Goal: Information Seeking & Learning: Learn about a topic

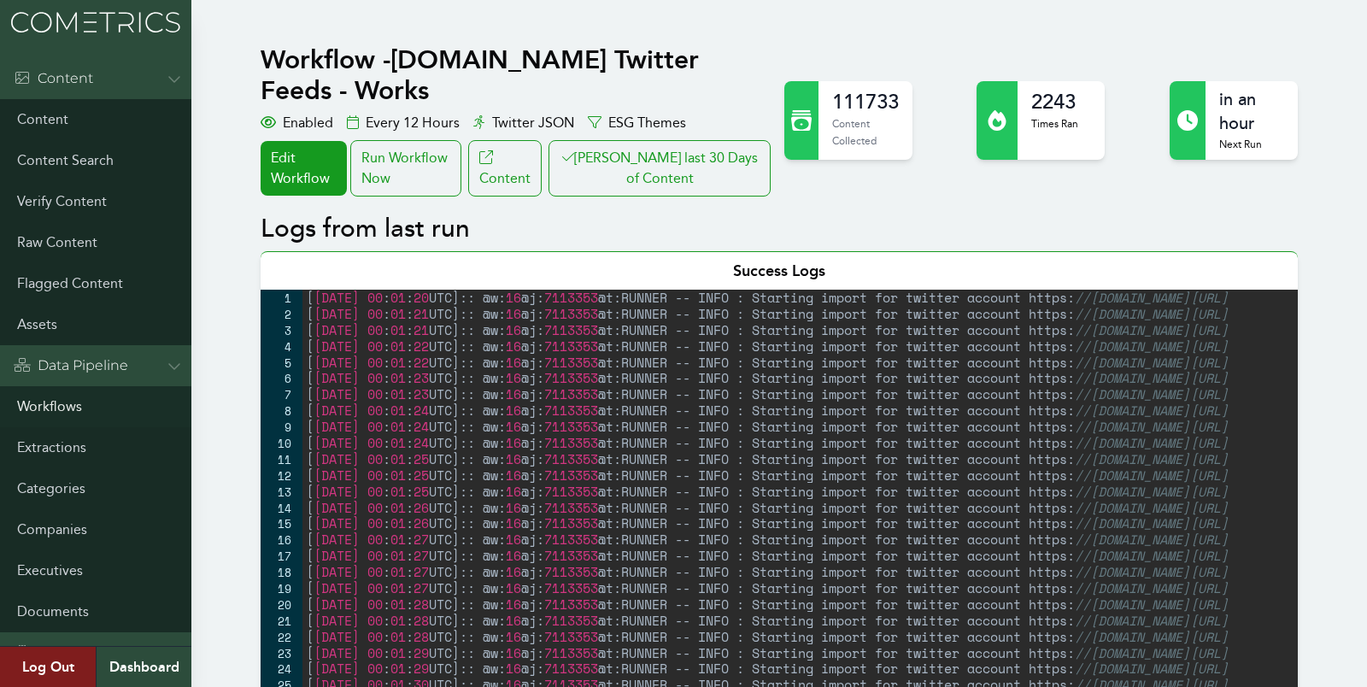
click at [50, 397] on link "Workflows" at bounding box center [95, 406] width 191 height 41
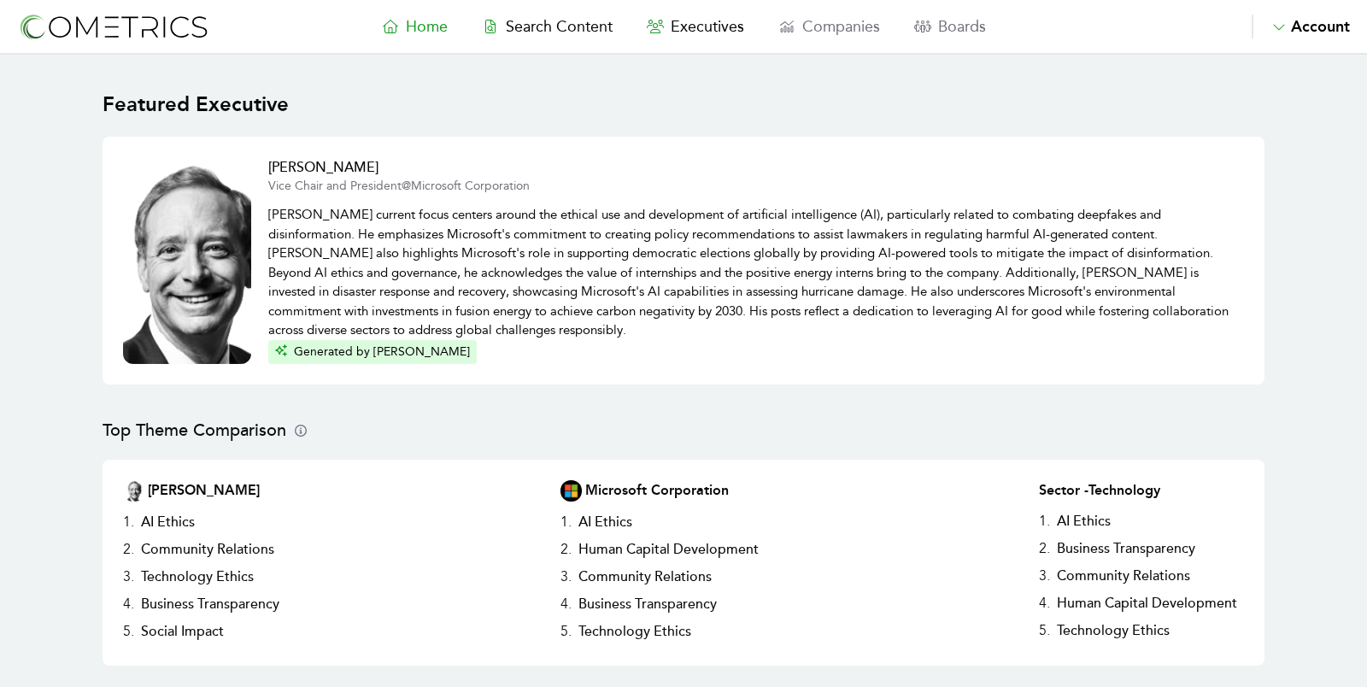
click at [664, 39] on nav "Home Search Content Executives Companies Boards Saved Alerts Nominate Account A…" at bounding box center [683, 27] width 1367 height 55
click at [694, 26] on span "Executives" at bounding box center [707, 26] width 73 height 19
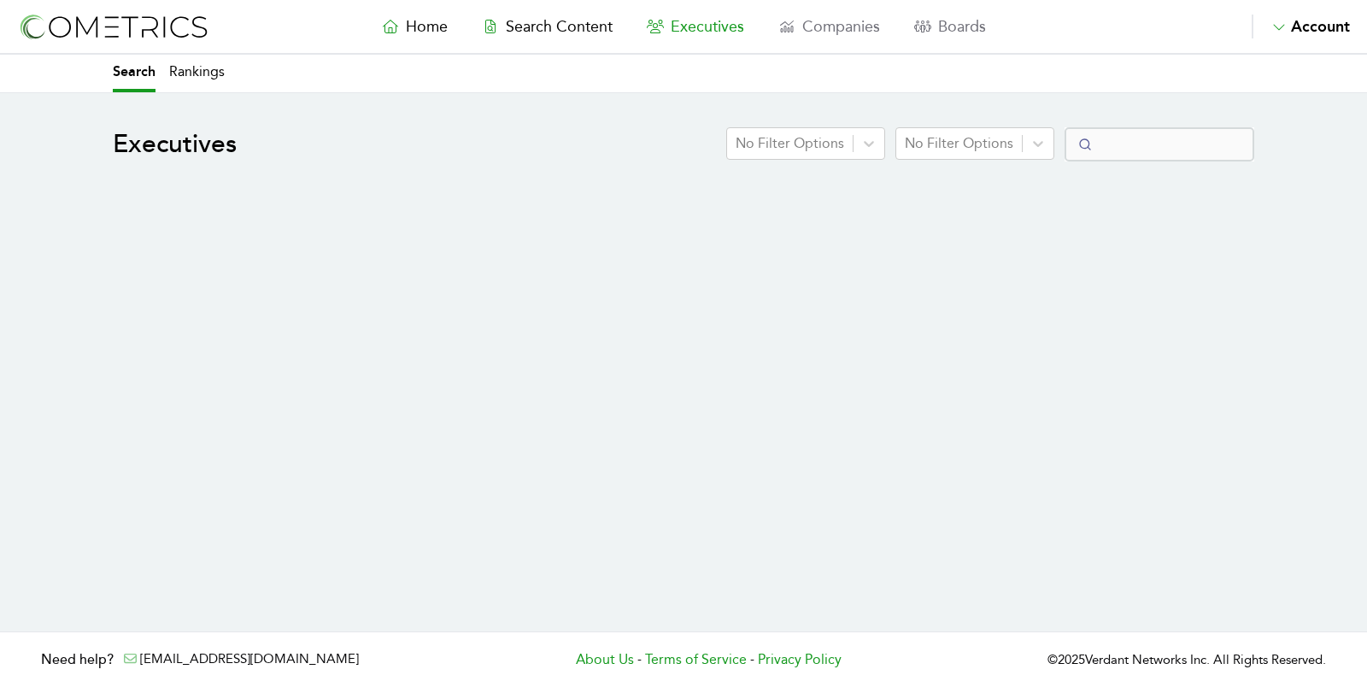
select select "50"
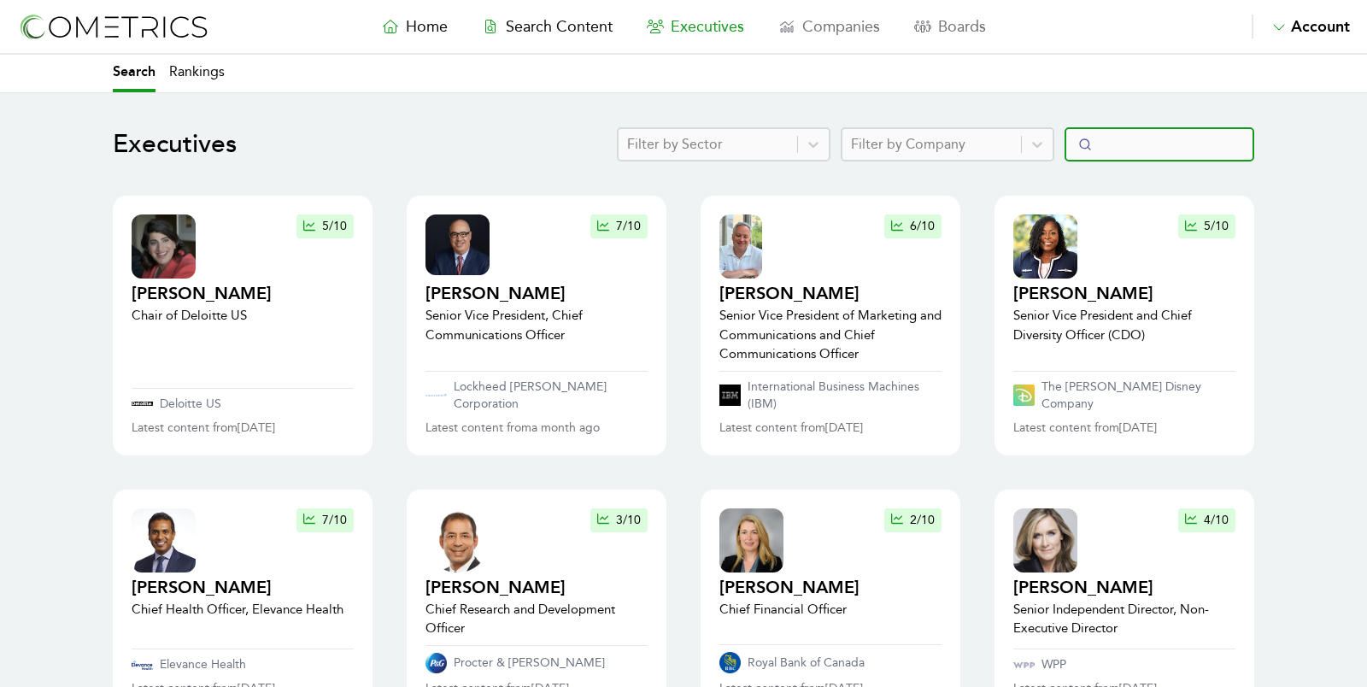
click at [1123, 137] on input "Search" at bounding box center [1160, 144] width 190 height 34
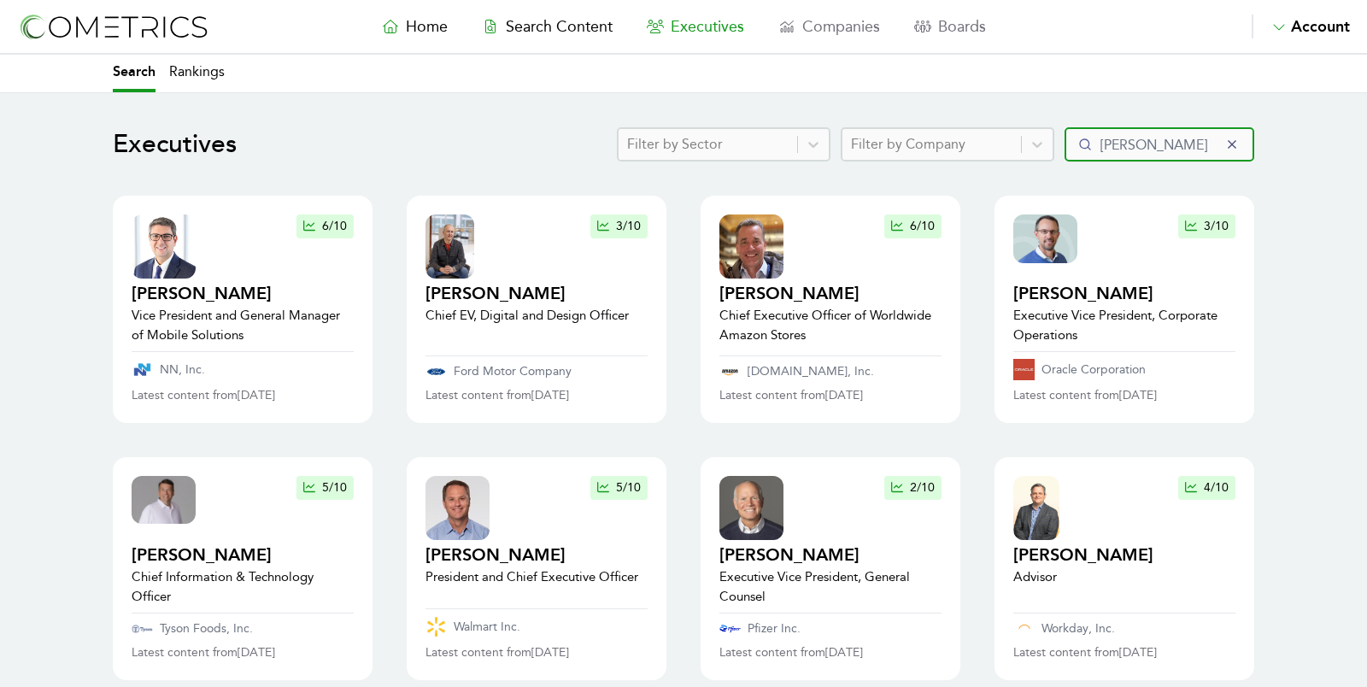
drag, startPoint x: 1160, startPoint y: 144, endPoint x: 1004, endPoint y: 137, distance: 155.7
click at [1004, 138] on div "Filter by Sector Filter by Company doug" at bounding box center [936, 144] width 638 height 34
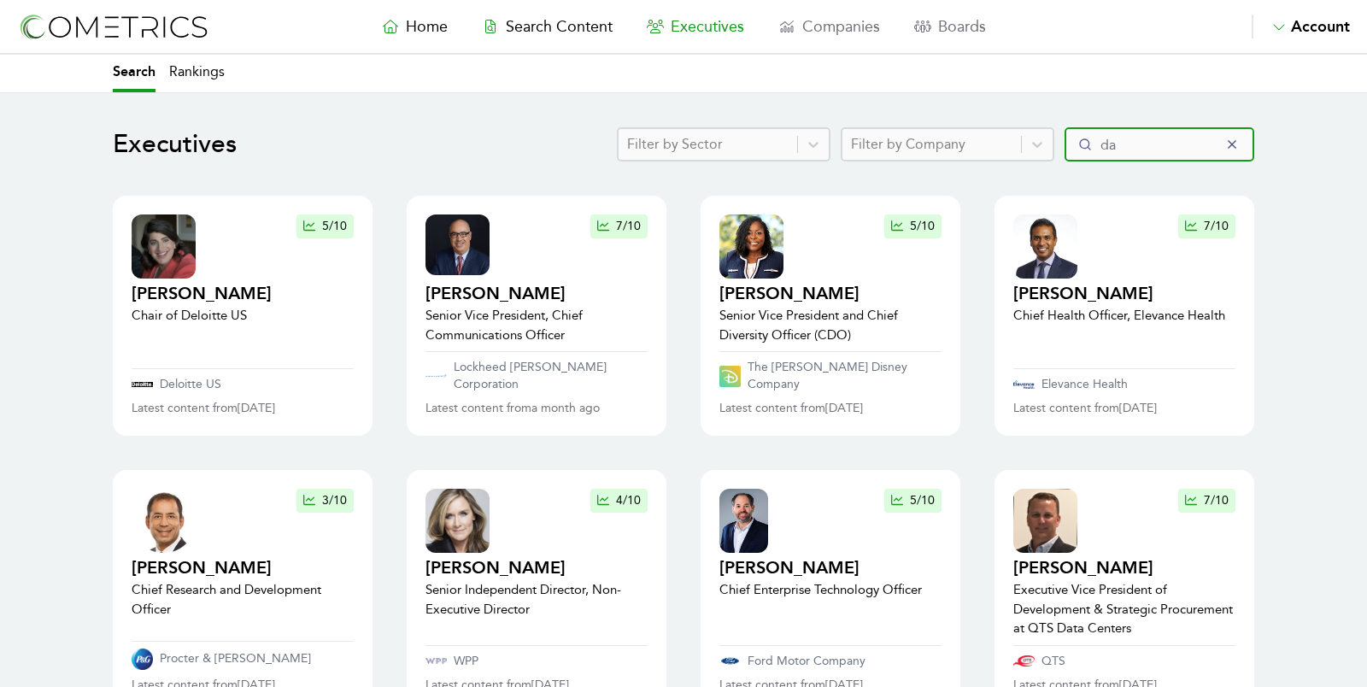
type input "daw"
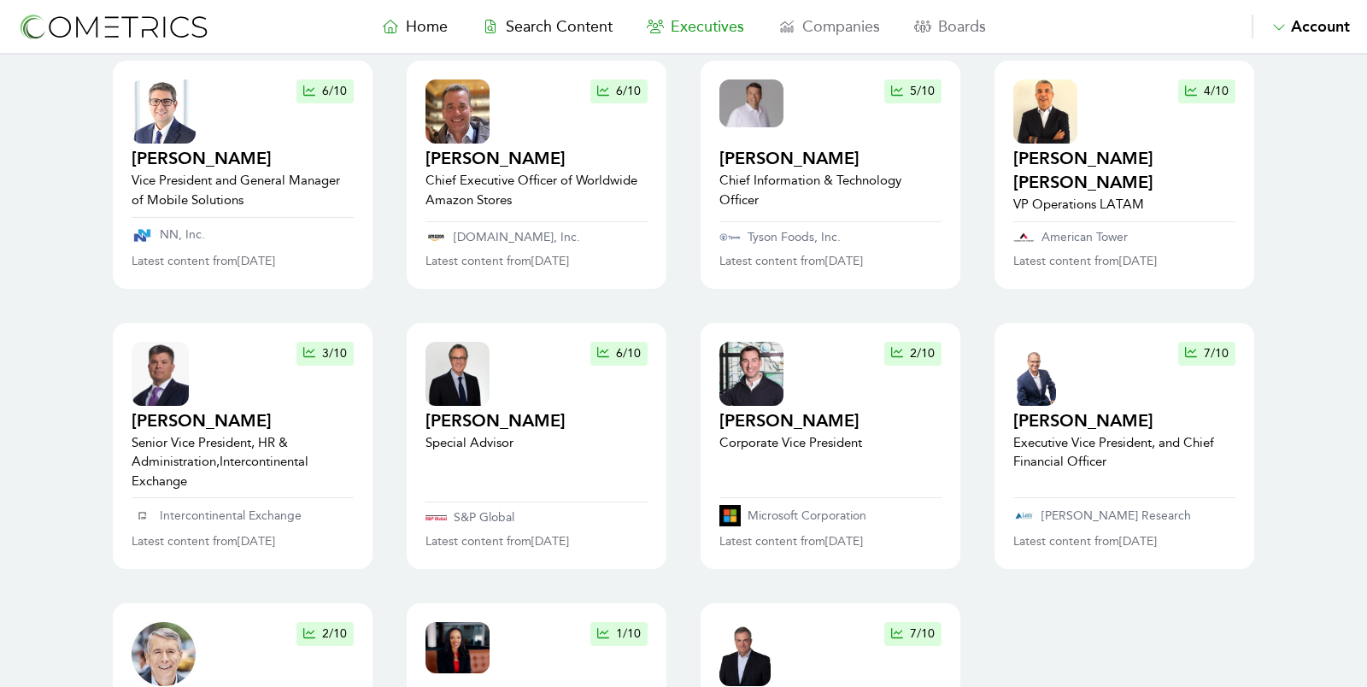
scroll to position [128, 0]
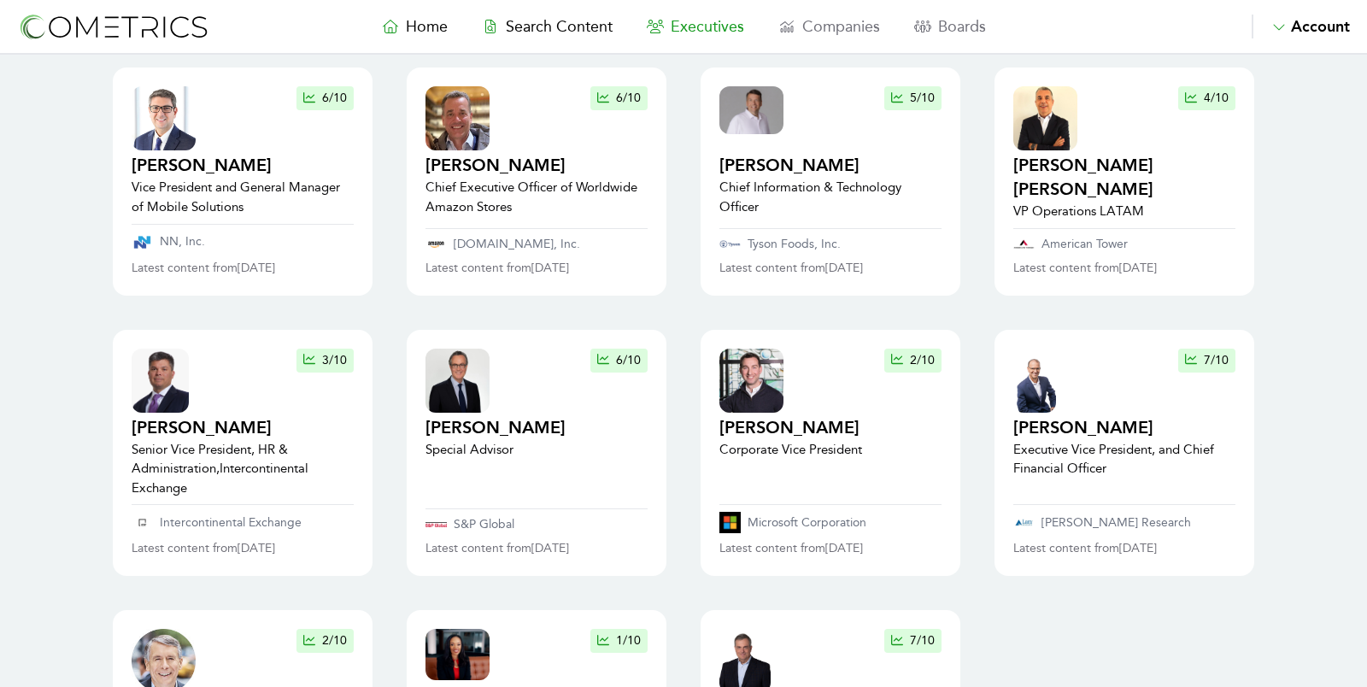
type input "douglas"
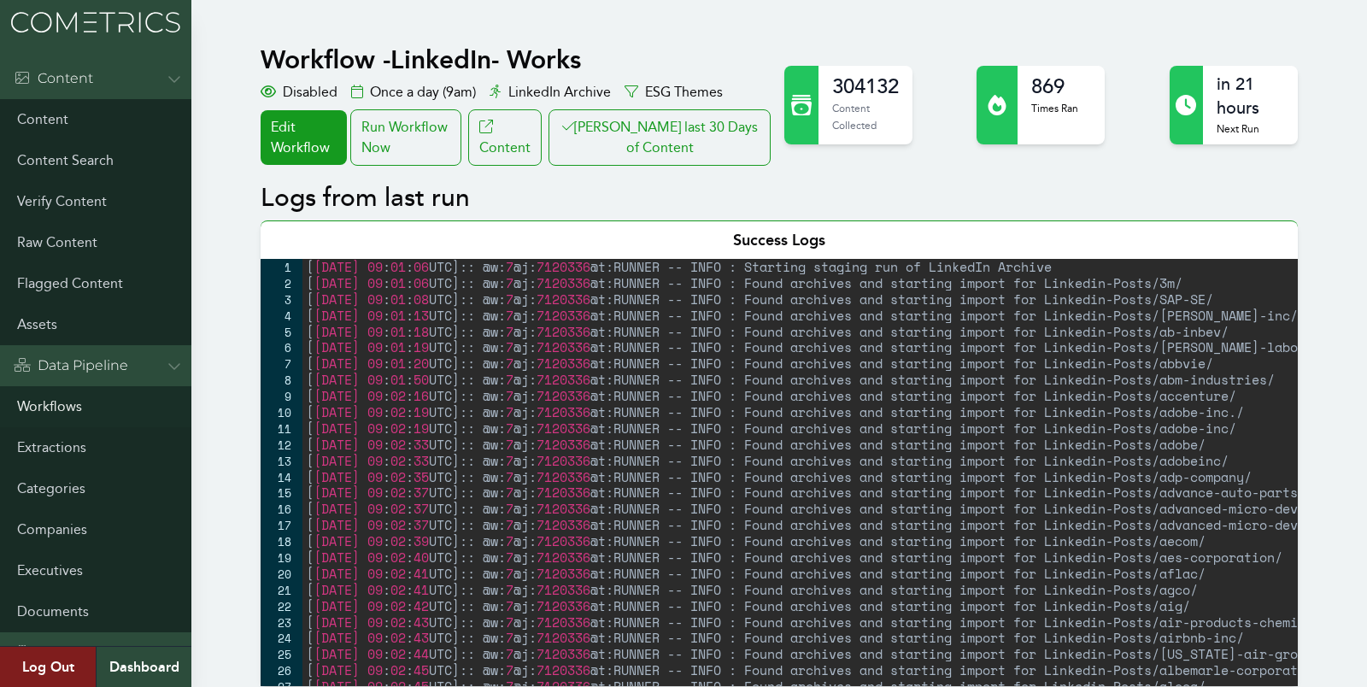
click at [47, 399] on link "Workflows" at bounding box center [95, 406] width 191 height 41
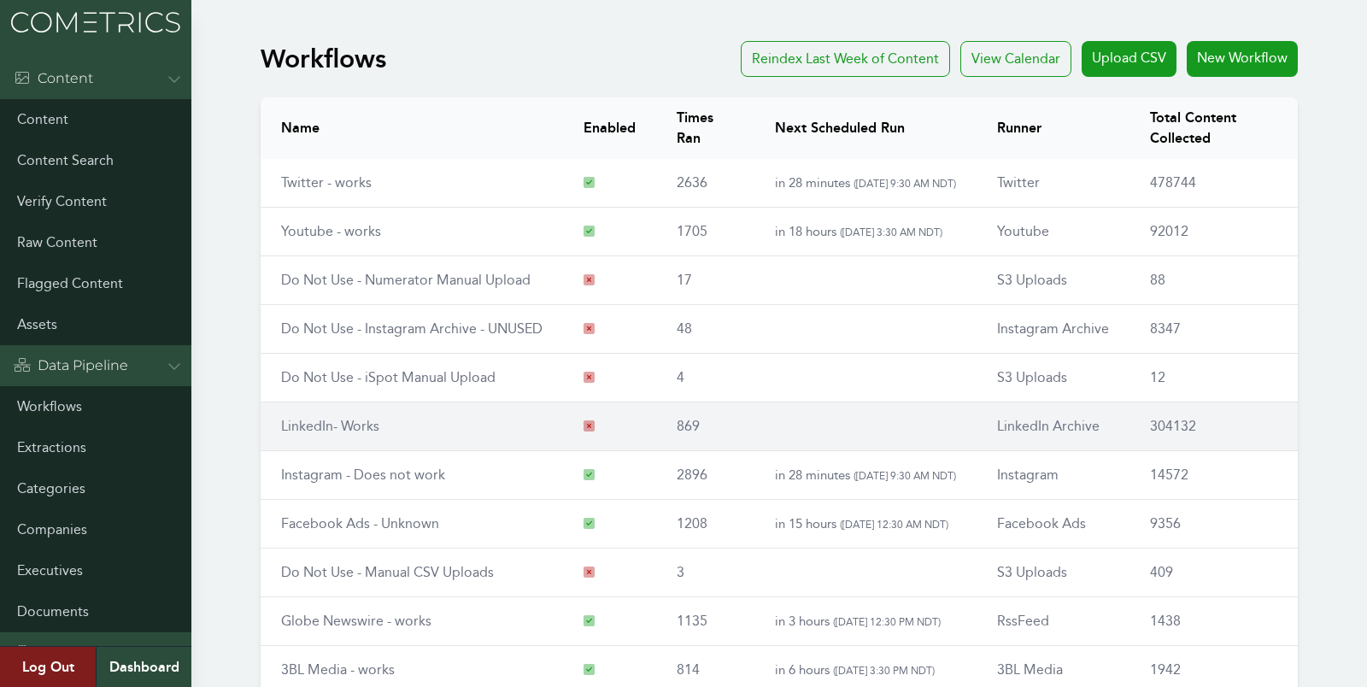
click at [326, 424] on link "LinkedIn- Works" at bounding box center [330, 426] width 98 height 16
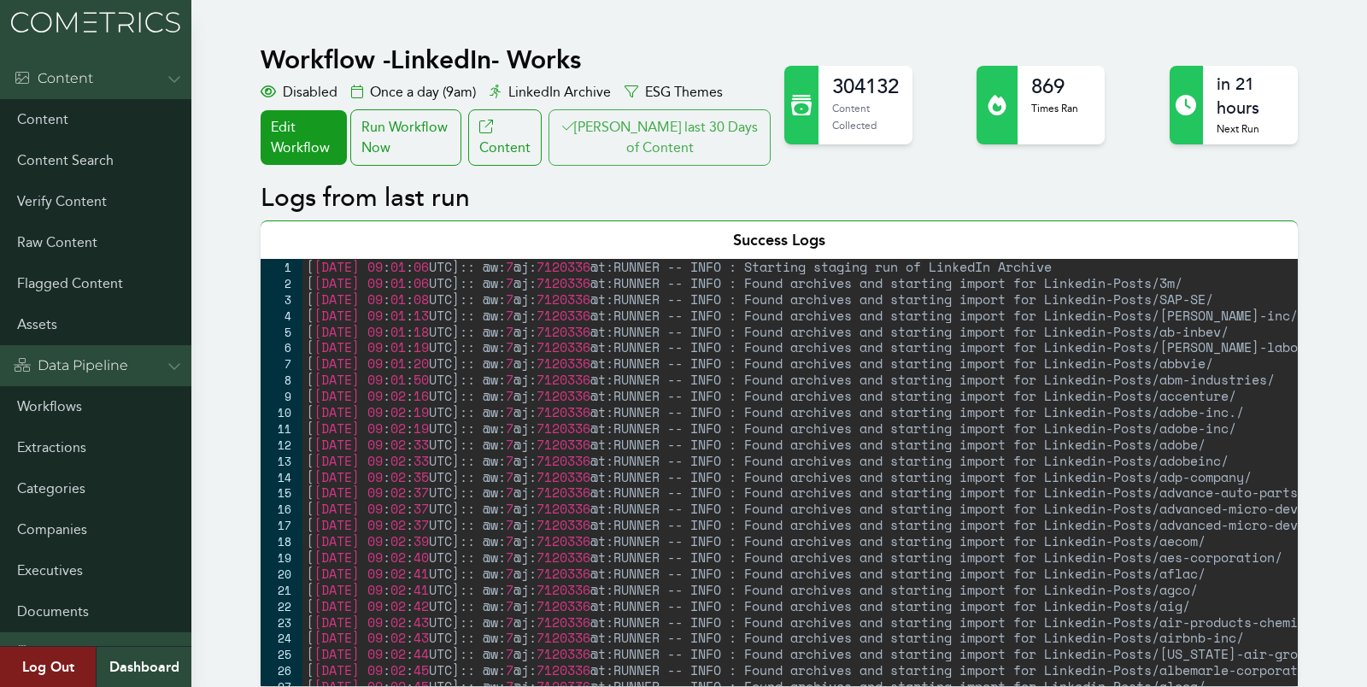
click at [620, 156] on button "[PERSON_NAME] last 30 Days of Content" at bounding box center [660, 137] width 222 height 56
click at [420, 147] on div "Run Workflow Now" at bounding box center [405, 137] width 111 height 56
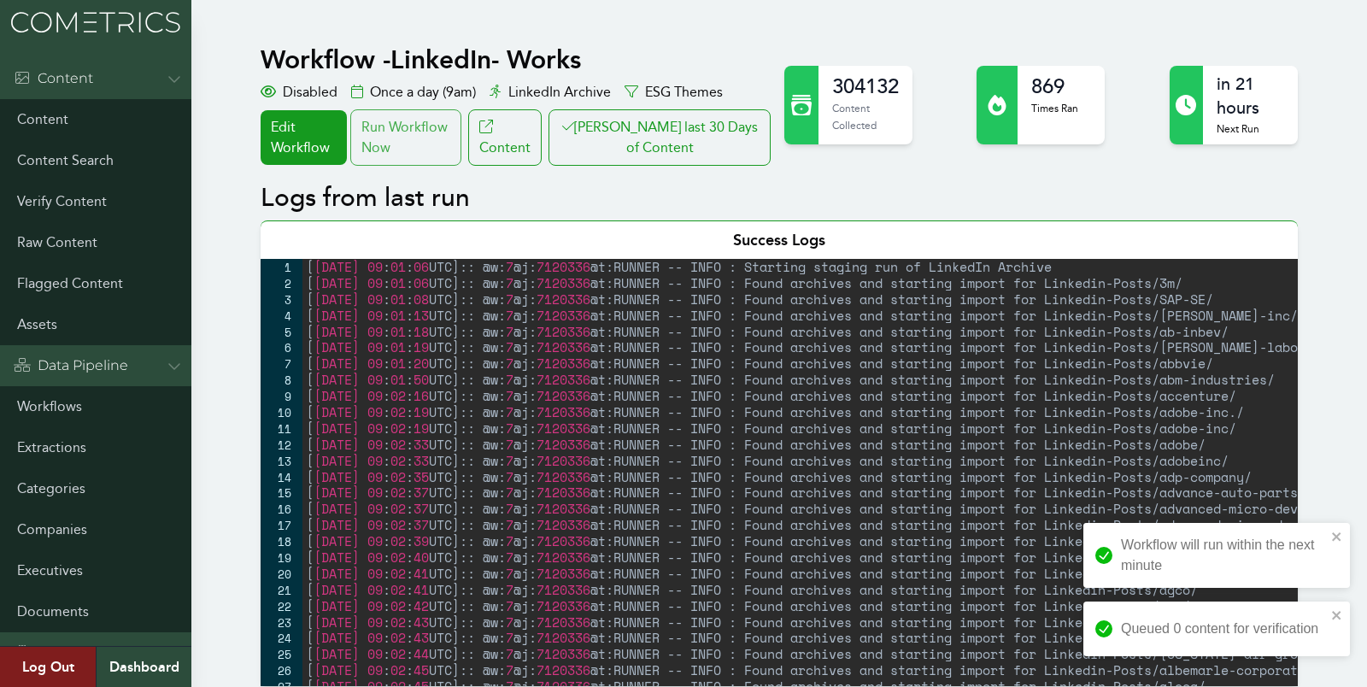
click at [420, 147] on div "Run Workflow Now" at bounding box center [405, 137] width 111 height 56
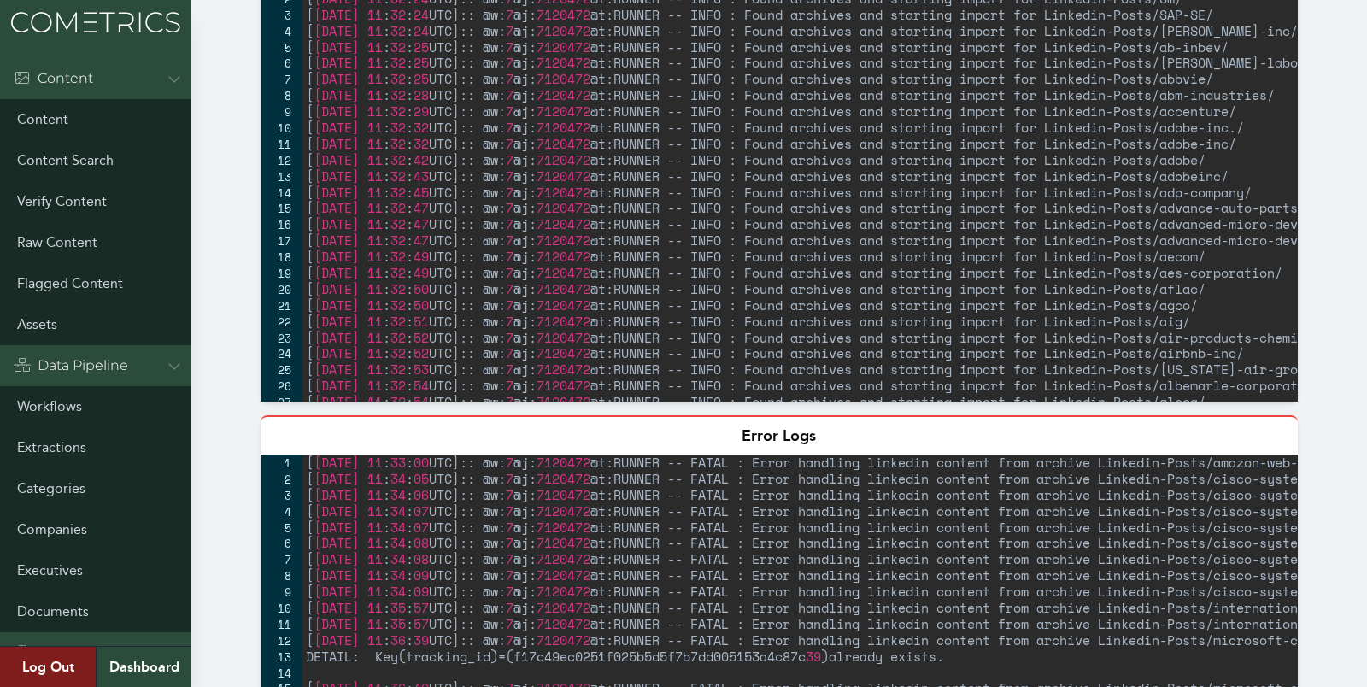
scroll to position [268, 0]
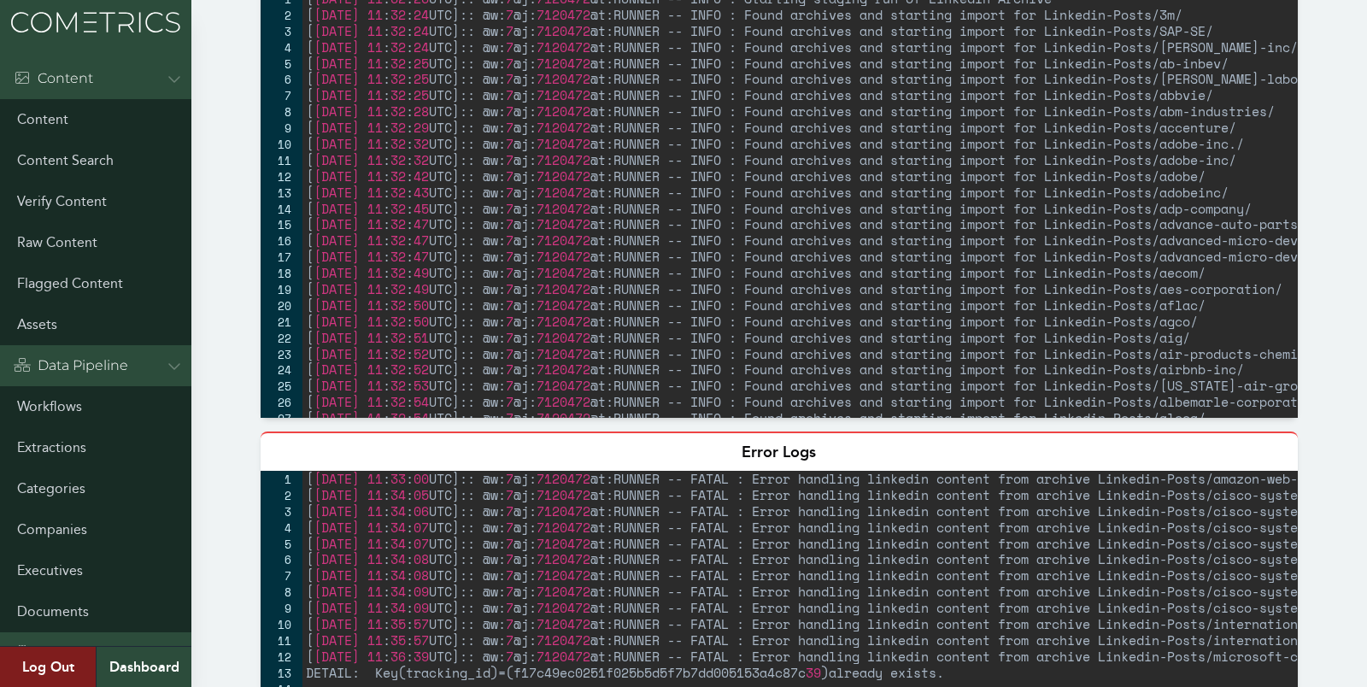
click at [1061, 197] on div "[ [DATE] 11 : 32 : 23 UTC ] :: @w: 7 @j: 7120472 @t:RUNNER -- INFO : Starting s…" at bounding box center [874, 221] width 1143 height 460
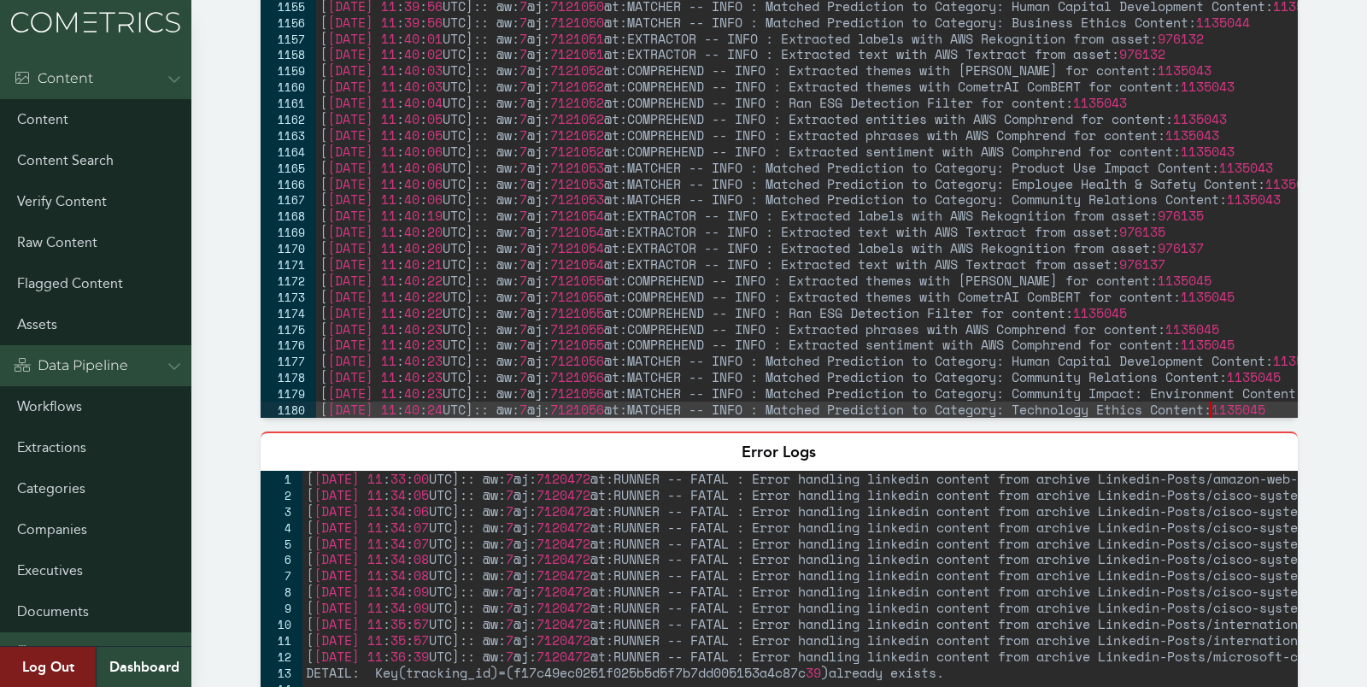
type textarea "[[DATE] 11:40:24 UTC]:: @w:7 @j:7121056 @t:MATCHER -- INFO : Matched Prediction…"
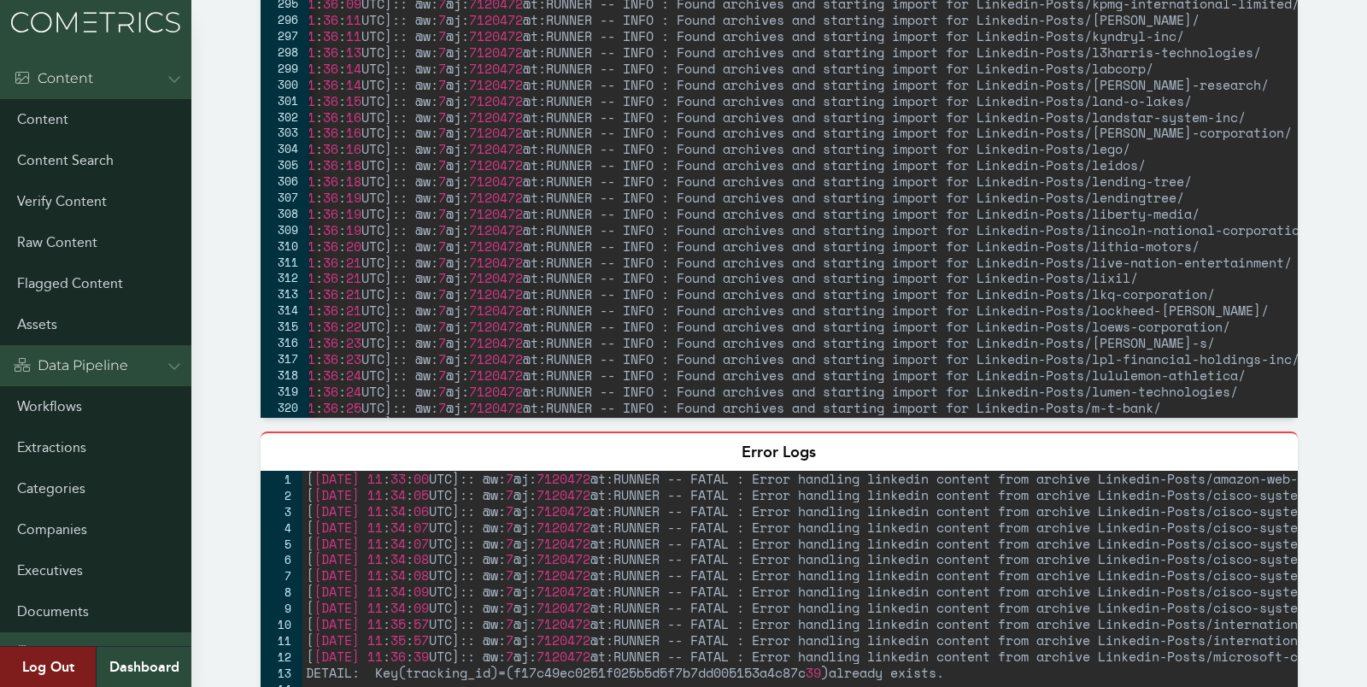
scroll to position [0, 0]
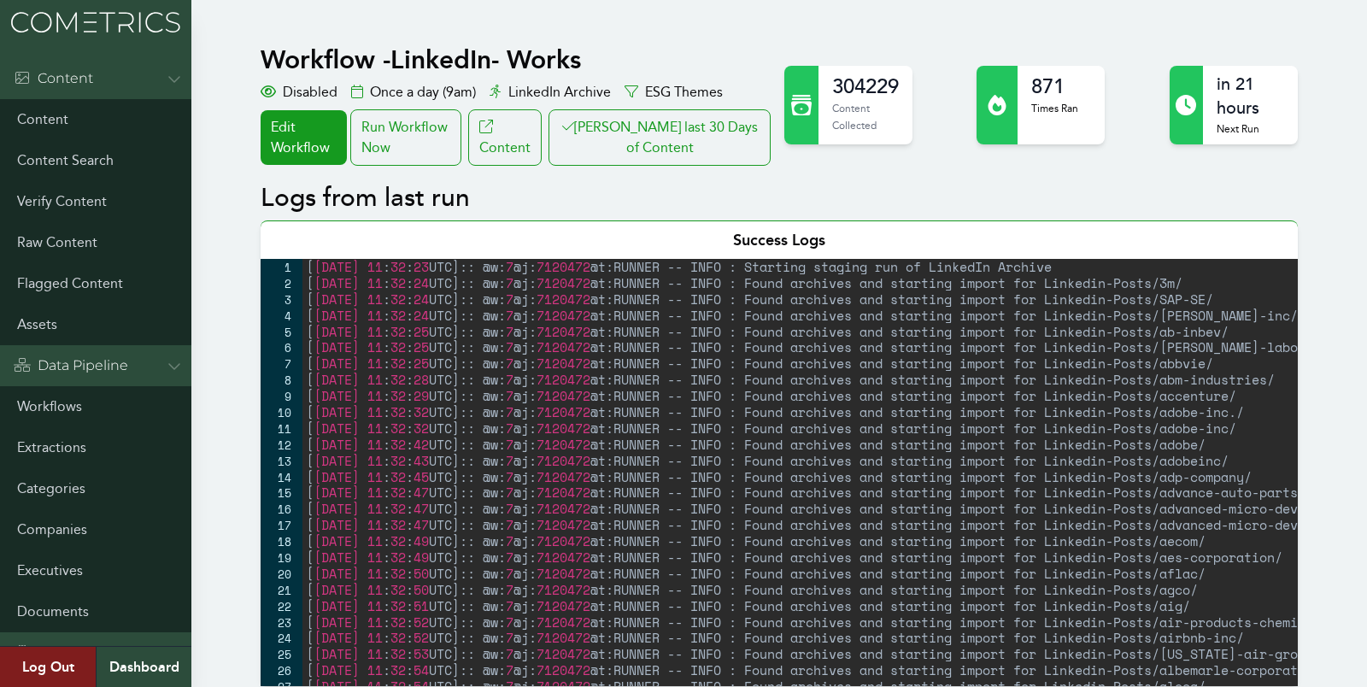
click at [650, 150] on button "[PERSON_NAME] last 30 Days of Content" at bounding box center [660, 137] width 222 height 56
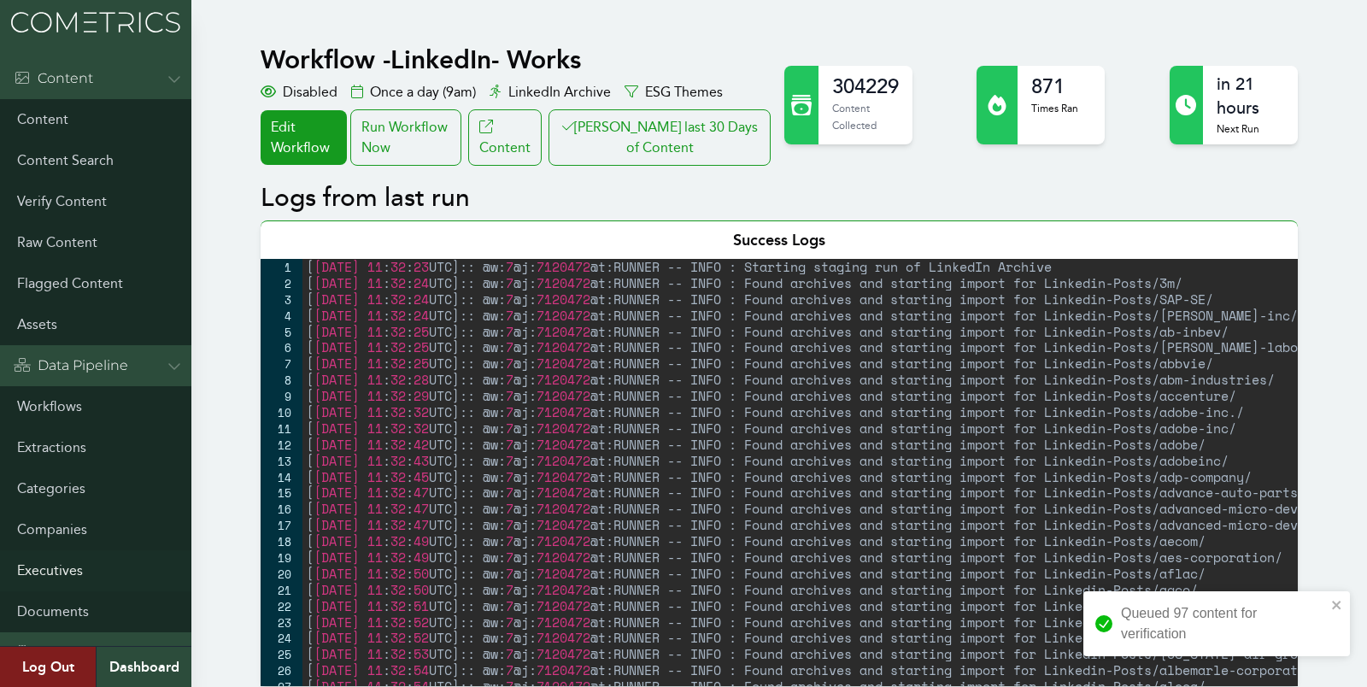
click at [46, 567] on link "Executives" at bounding box center [95, 570] width 191 height 41
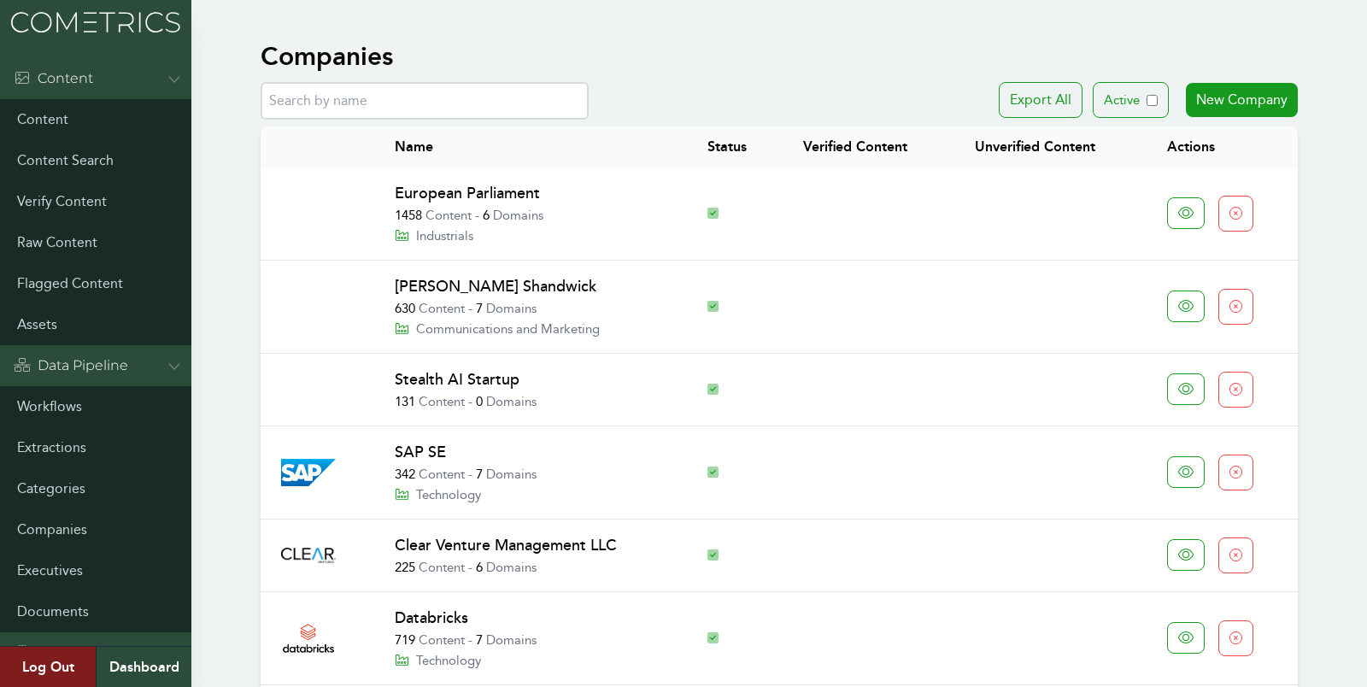
click at [517, 188] on link "European Parliament" at bounding box center [467, 193] width 145 height 19
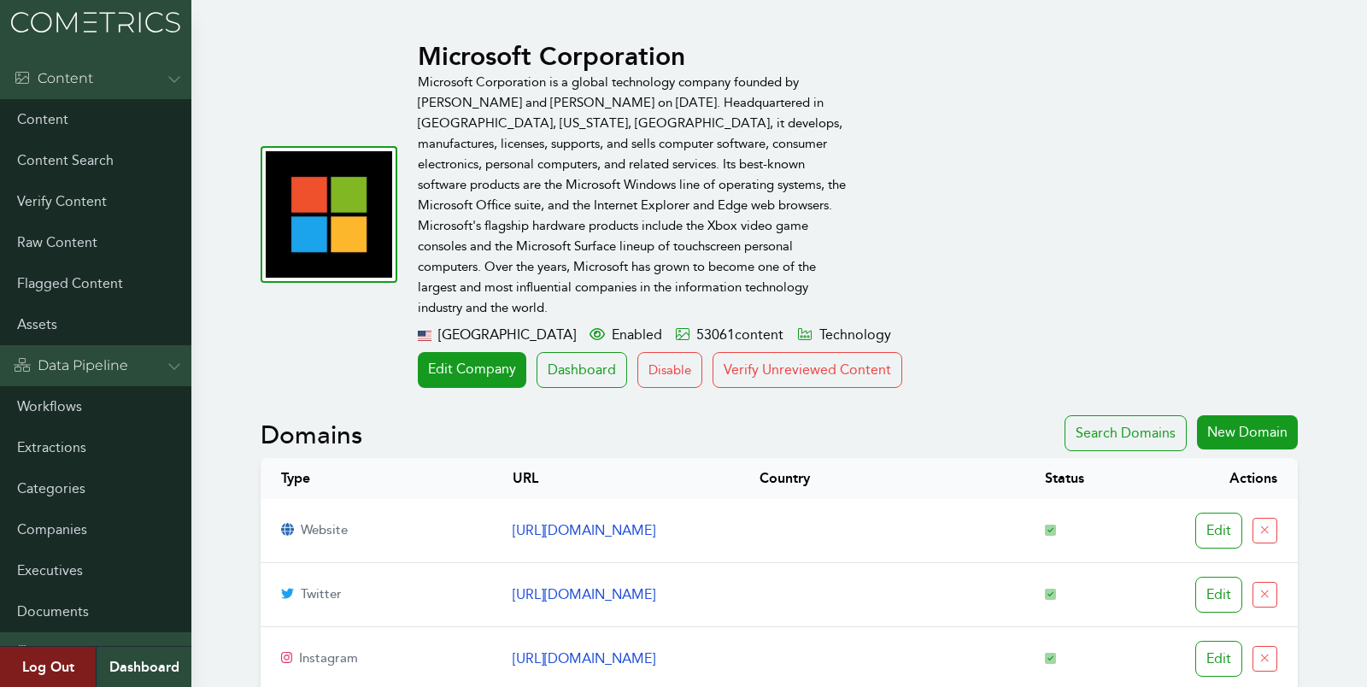
click at [857, 353] on button "Verify Unreviewed Content" at bounding box center [808, 370] width 190 height 36
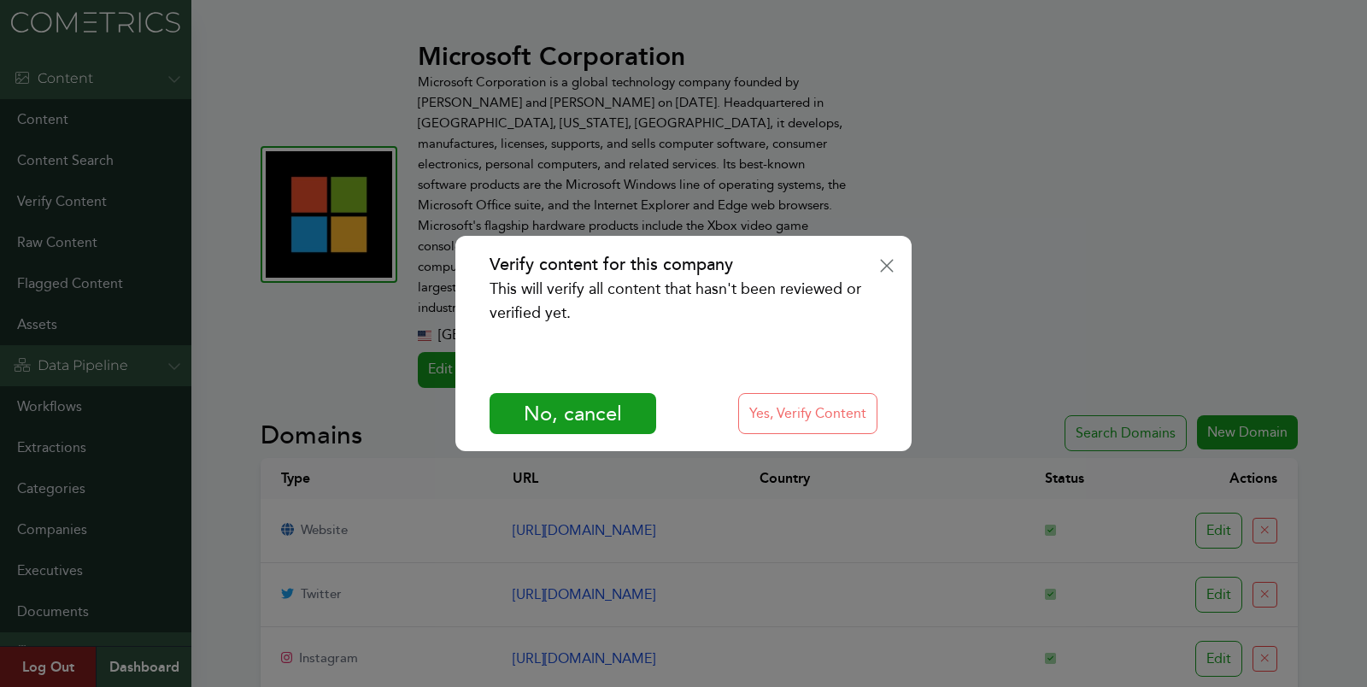
click at [821, 399] on button "Yes, Verify Content" at bounding box center [807, 413] width 139 height 41
click at [879, 275] on icon "Verify content for this company" at bounding box center [886, 266] width 15 height 21
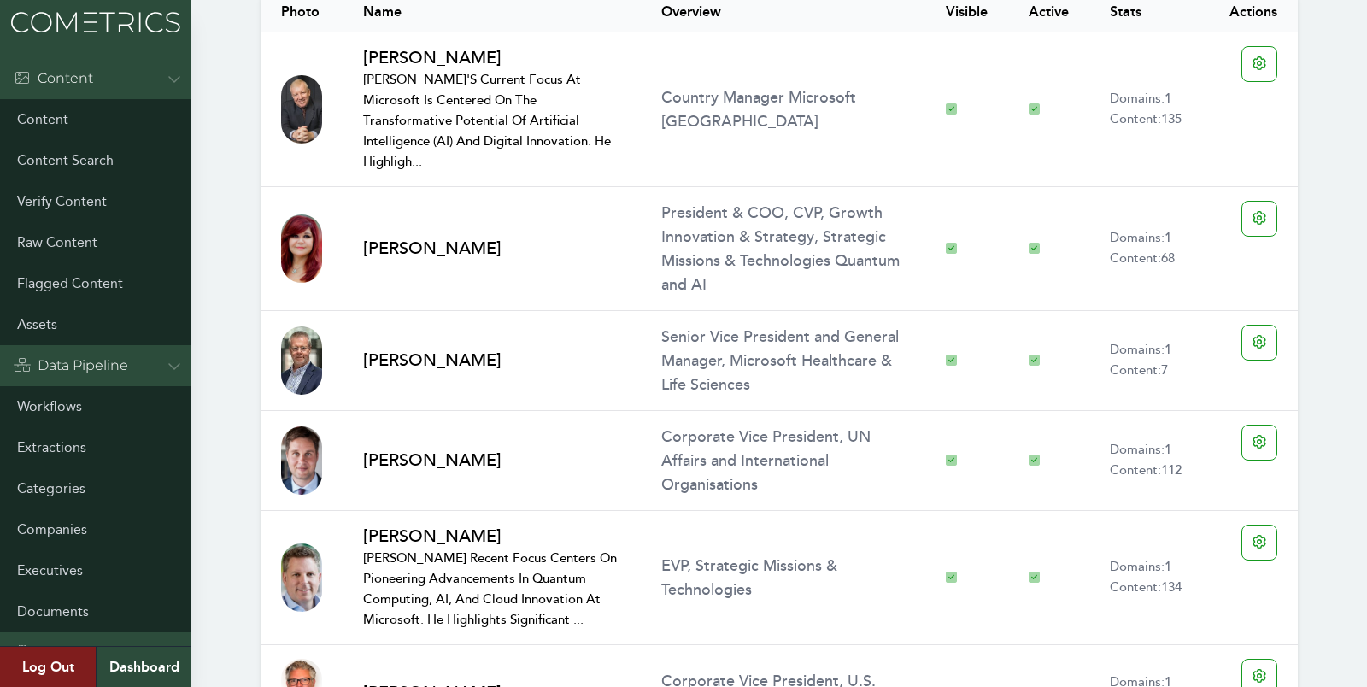
scroll to position [4308, 0]
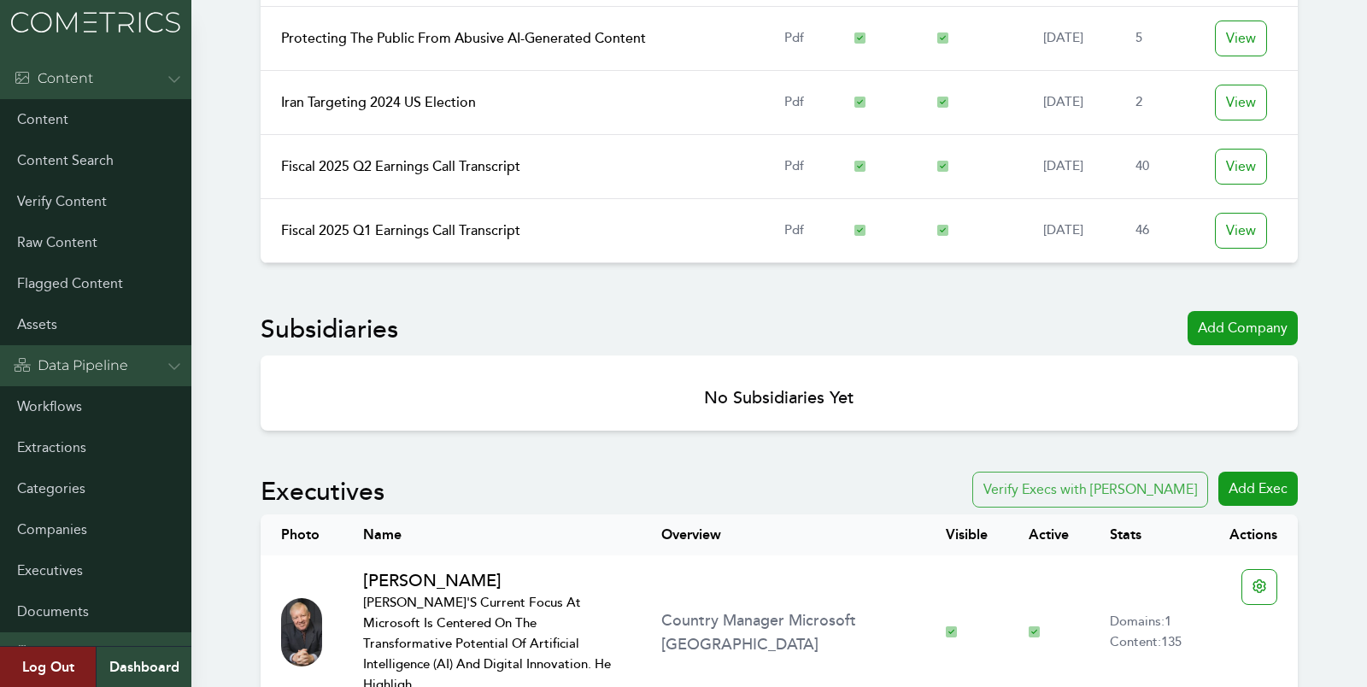
click at [1124, 472] on button "Verify Execs with Clair" at bounding box center [1091, 490] width 236 height 36
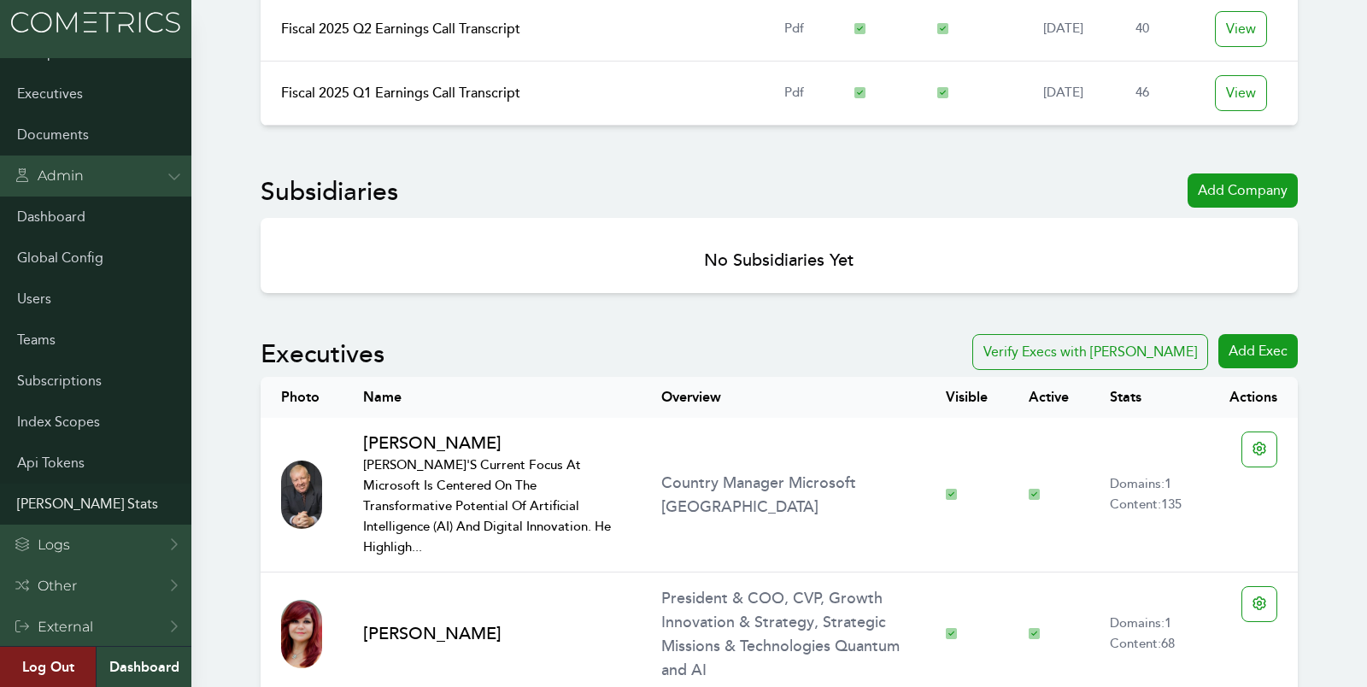
scroll to position [4483, 0]
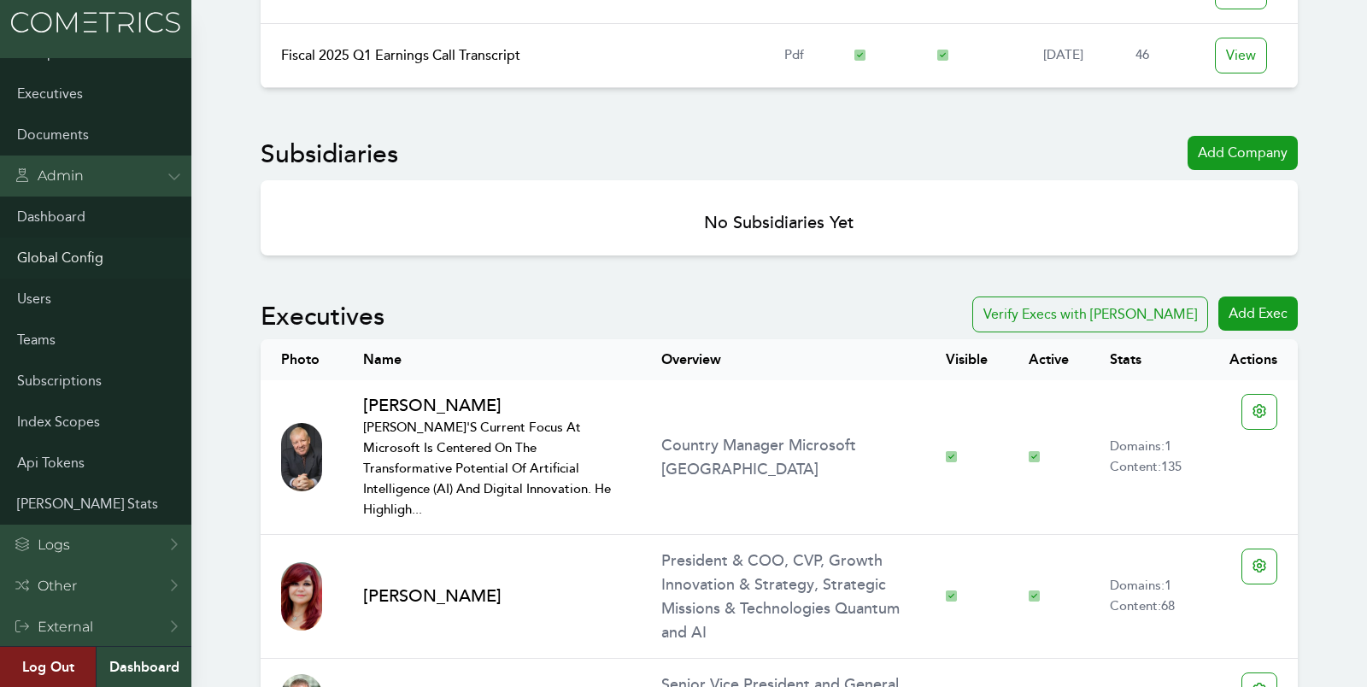
click at [61, 257] on link "Global Config" at bounding box center [95, 258] width 191 height 41
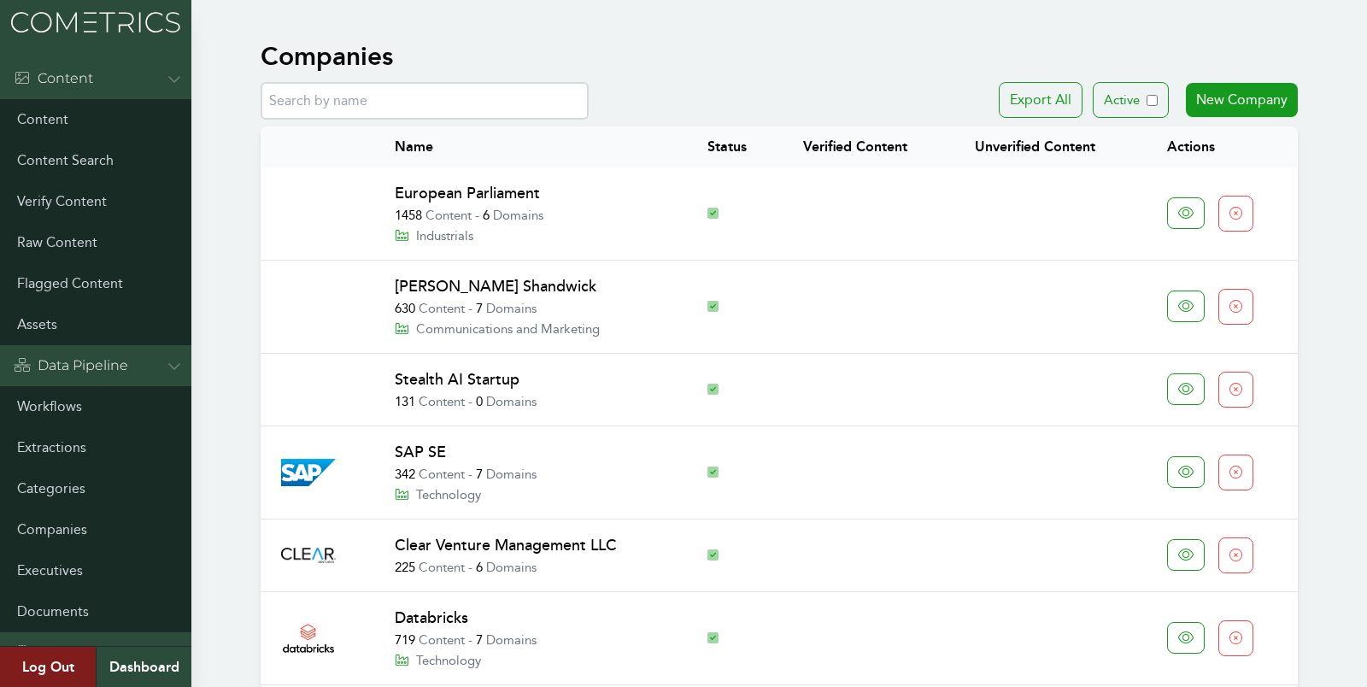
click at [486, 220] on span "6" at bounding box center [486, 215] width 7 height 15
click at [443, 188] on link "European Parliament" at bounding box center [467, 193] width 145 height 19
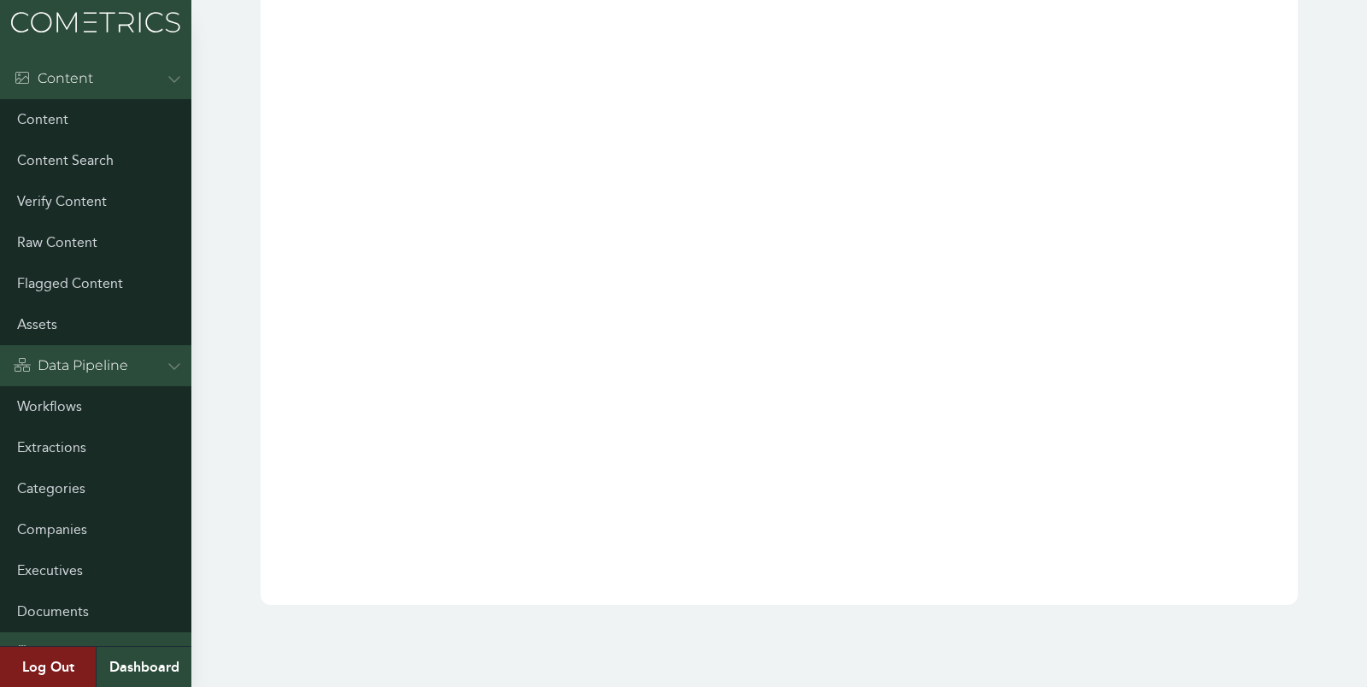
scroll to position [46787, 0]
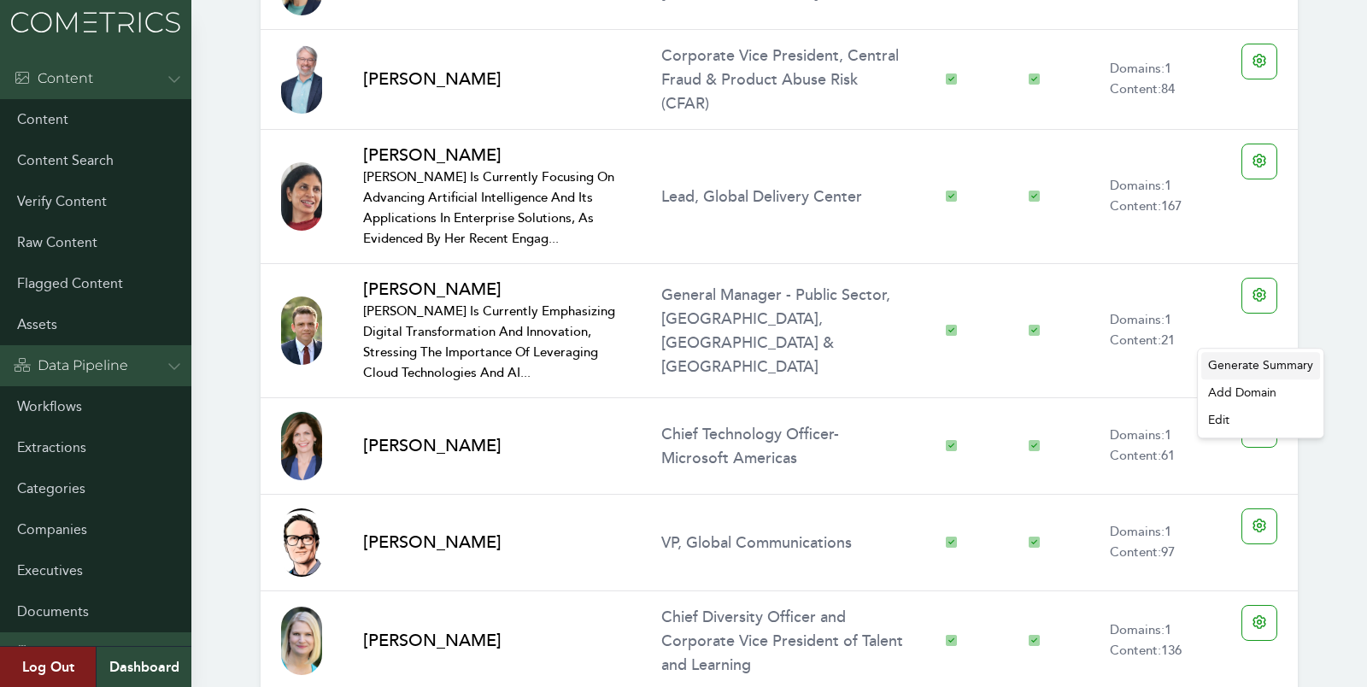
click at [1276, 367] on div "Generate Summary" at bounding box center [1261, 365] width 119 height 27
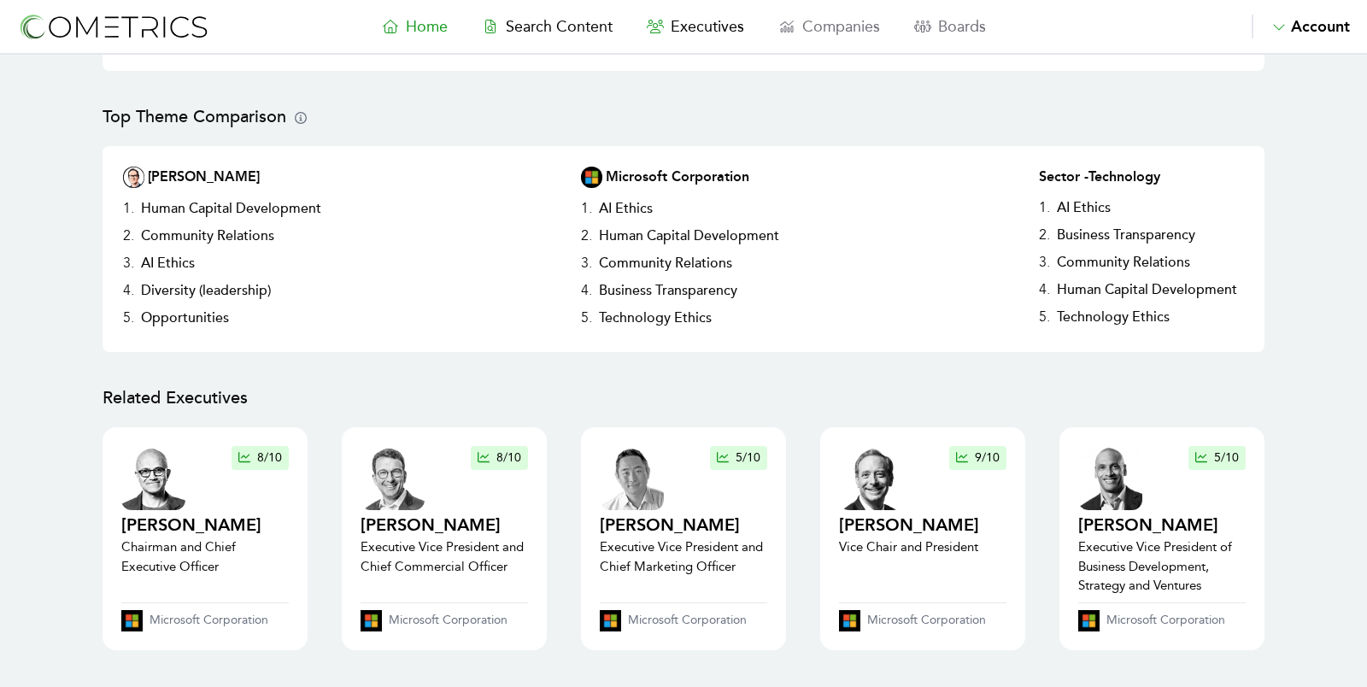
scroll to position [292, 0]
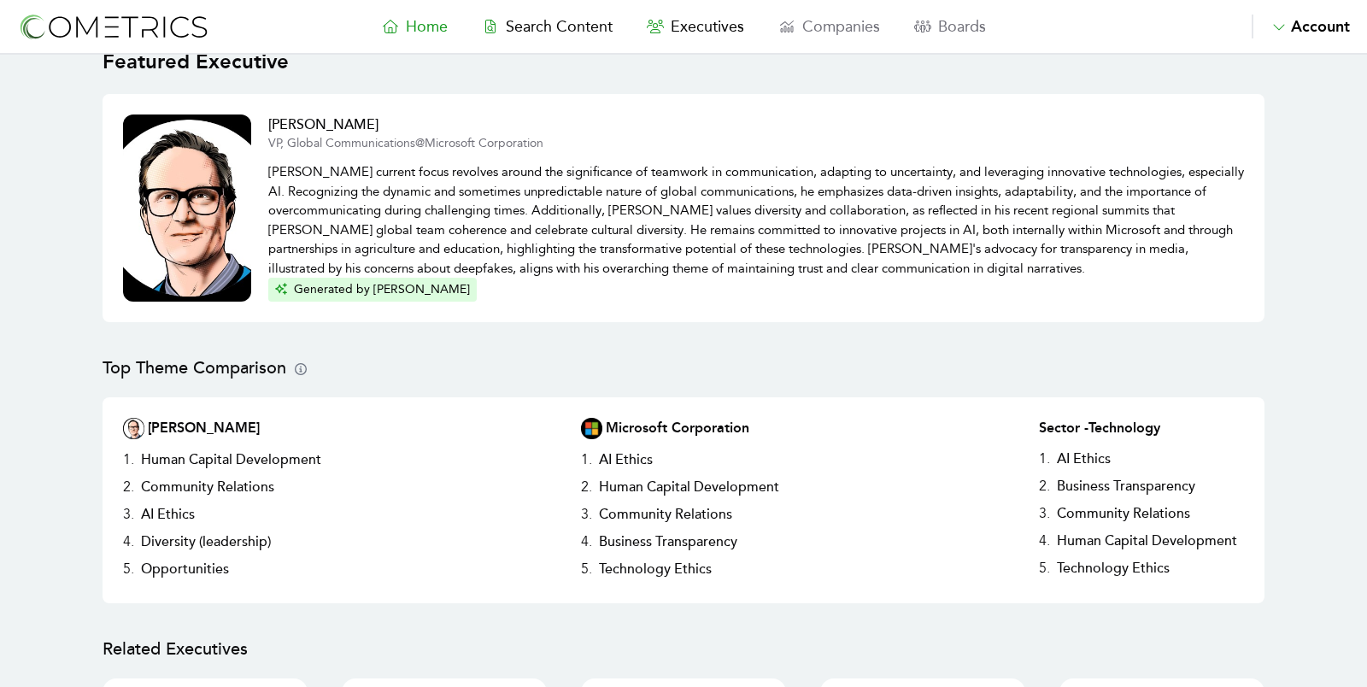
scroll to position [0, 0]
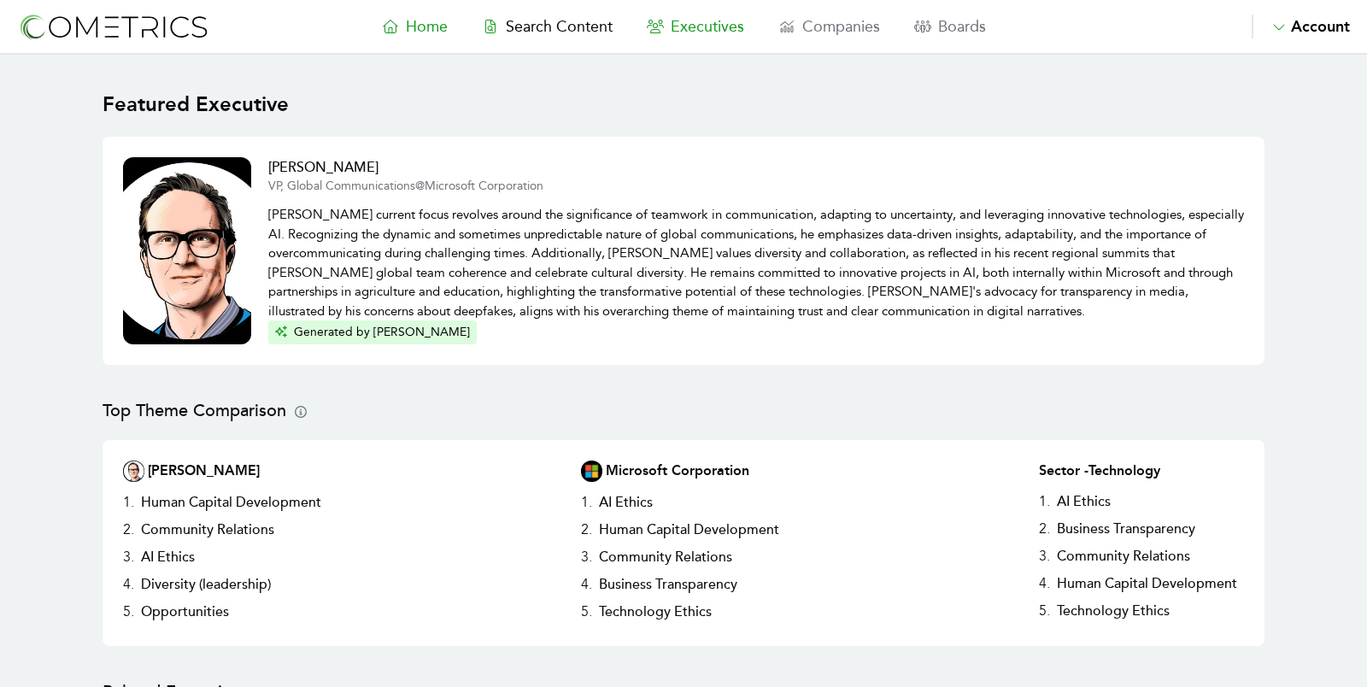
click at [697, 34] on span "Executives" at bounding box center [707, 26] width 73 height 19
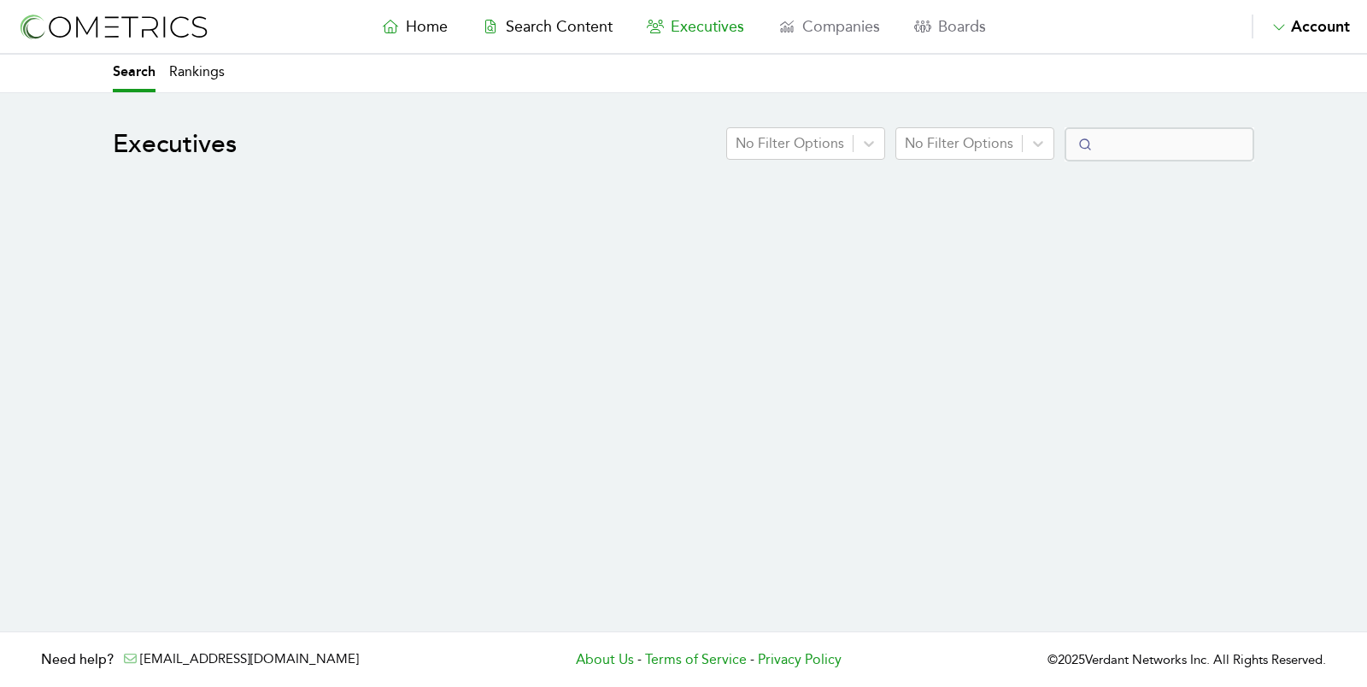
select select "50"
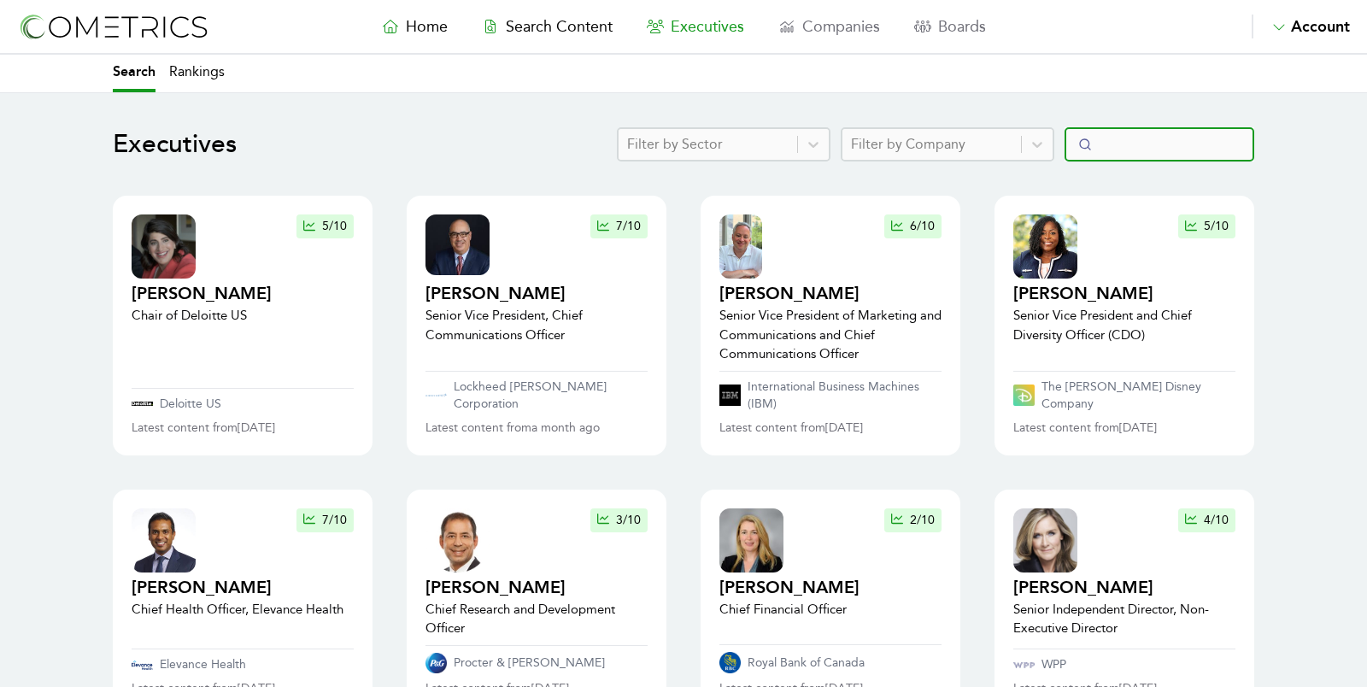
click at [1144, 147] on input "Search" at bounding box center [1160, 144] width 190 height 34
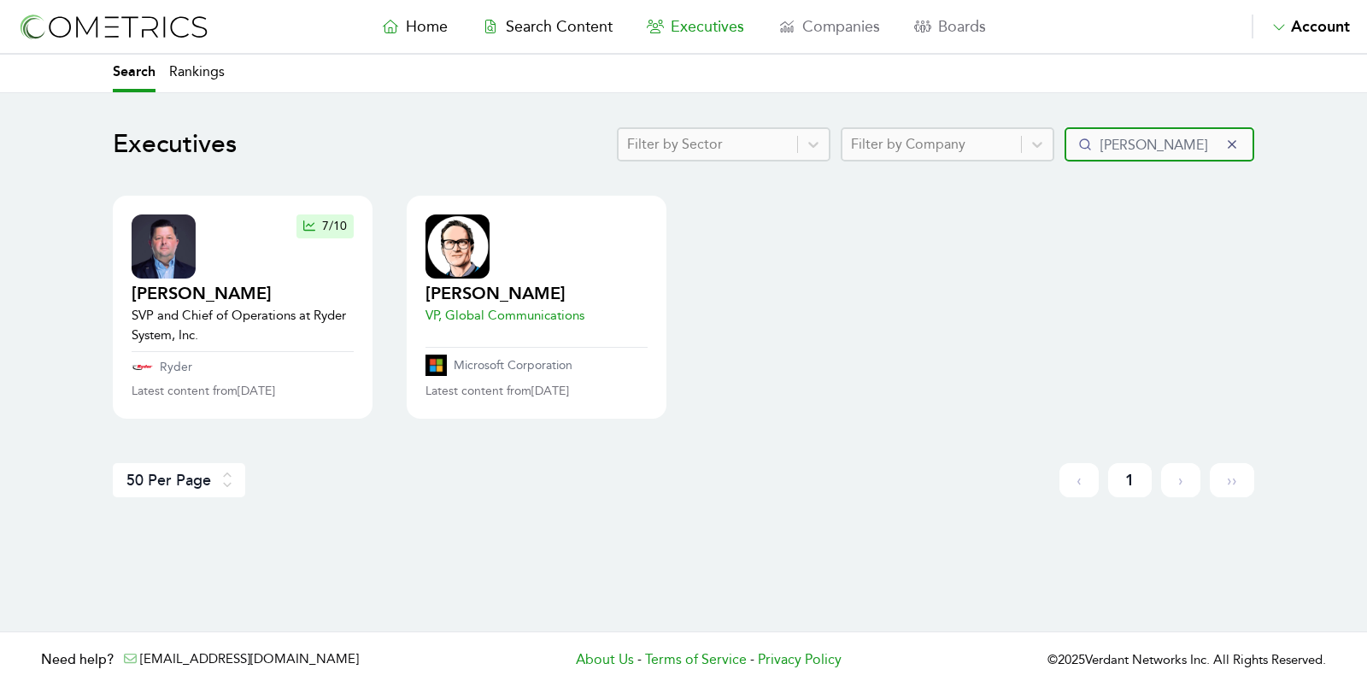
type input "dawson"
click at [473, 270] on img at bounding box center [458, 247] width 64 height 64
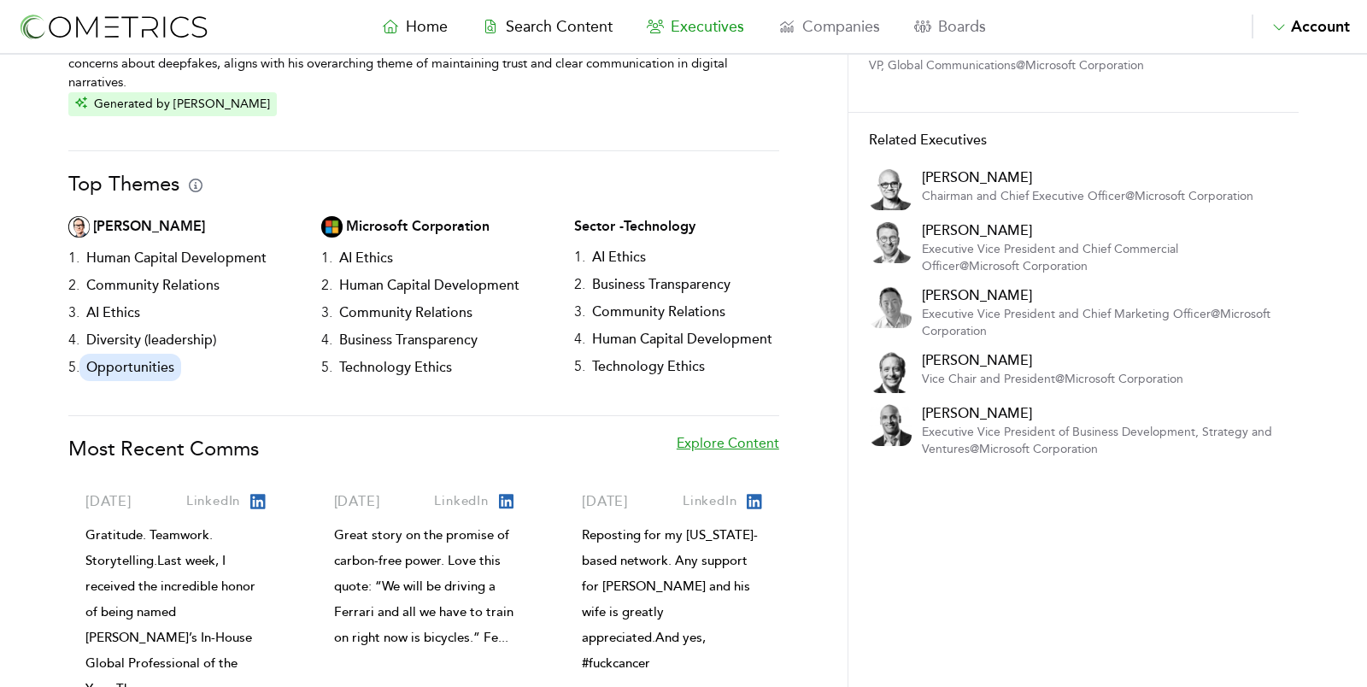
scroll to position [240, 0]
click at [686, 432] on link "Explore Content" at bounding box center [728, 456] width 103 height 48
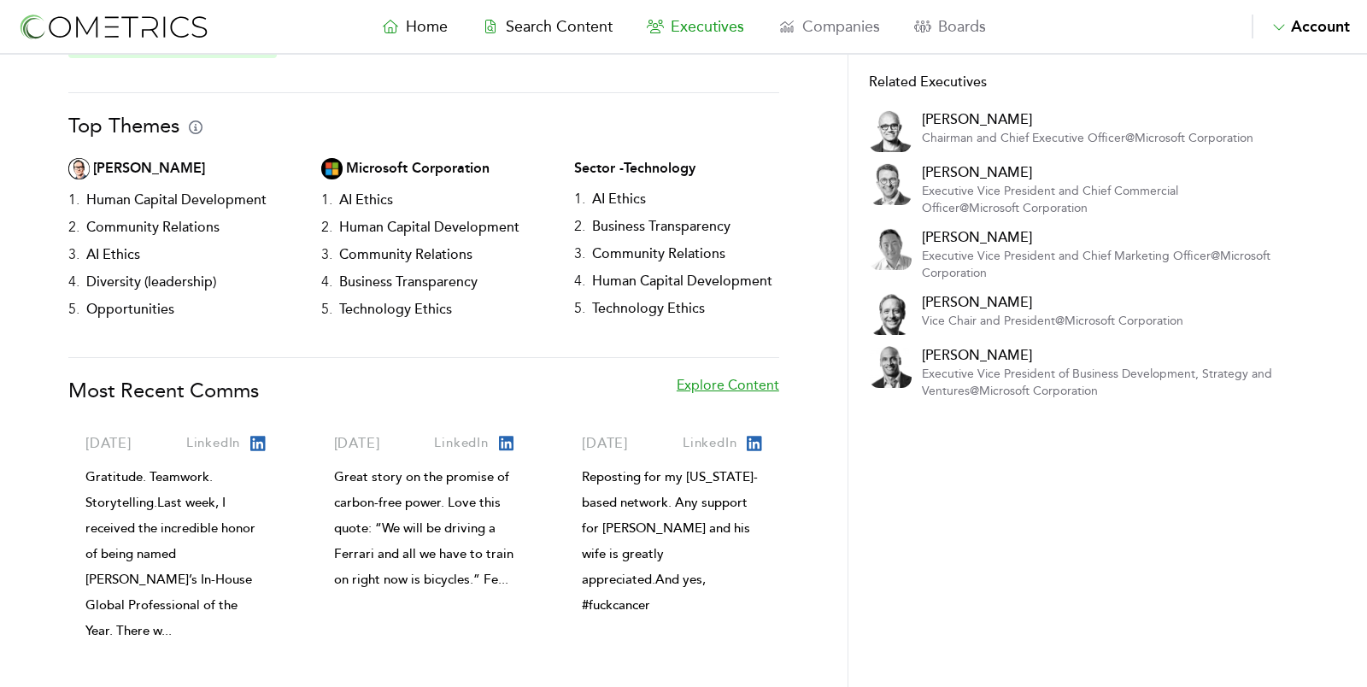
scroll to position [335, 0]
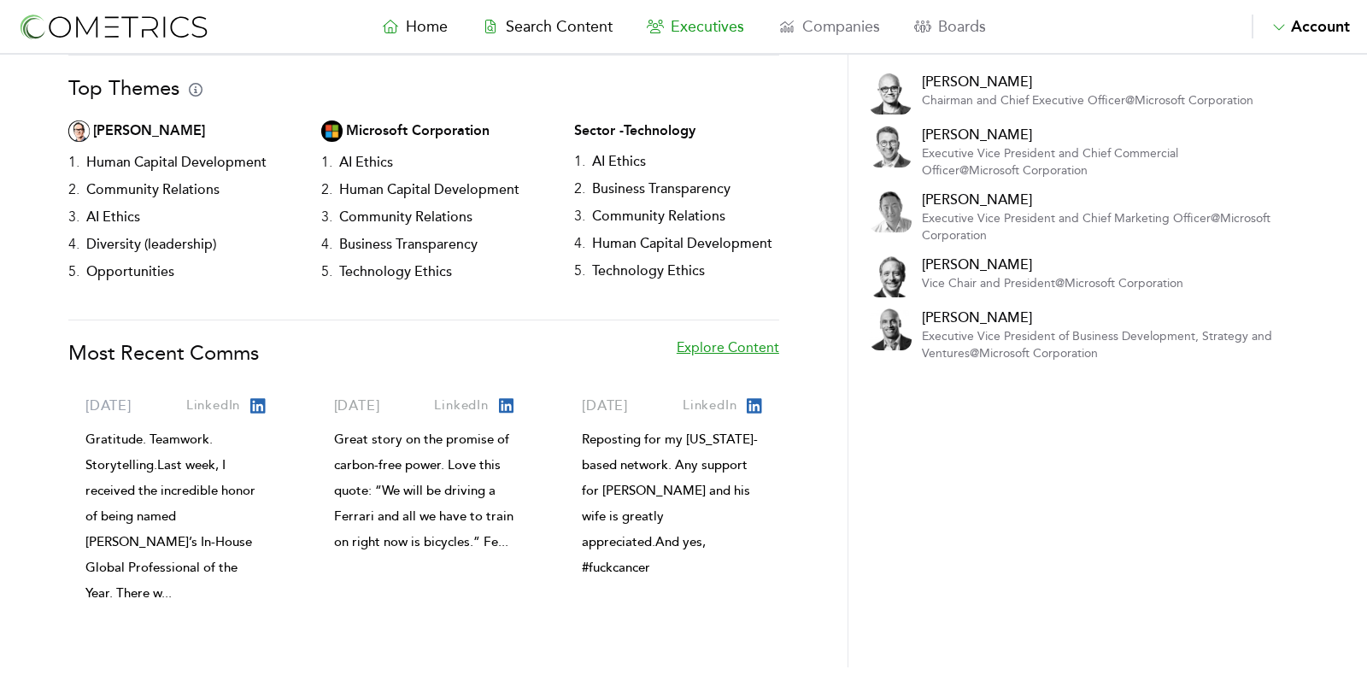
click at [107, 396] on link "June 11, 2025" at bounding box center [108, 406] width 46 height 21
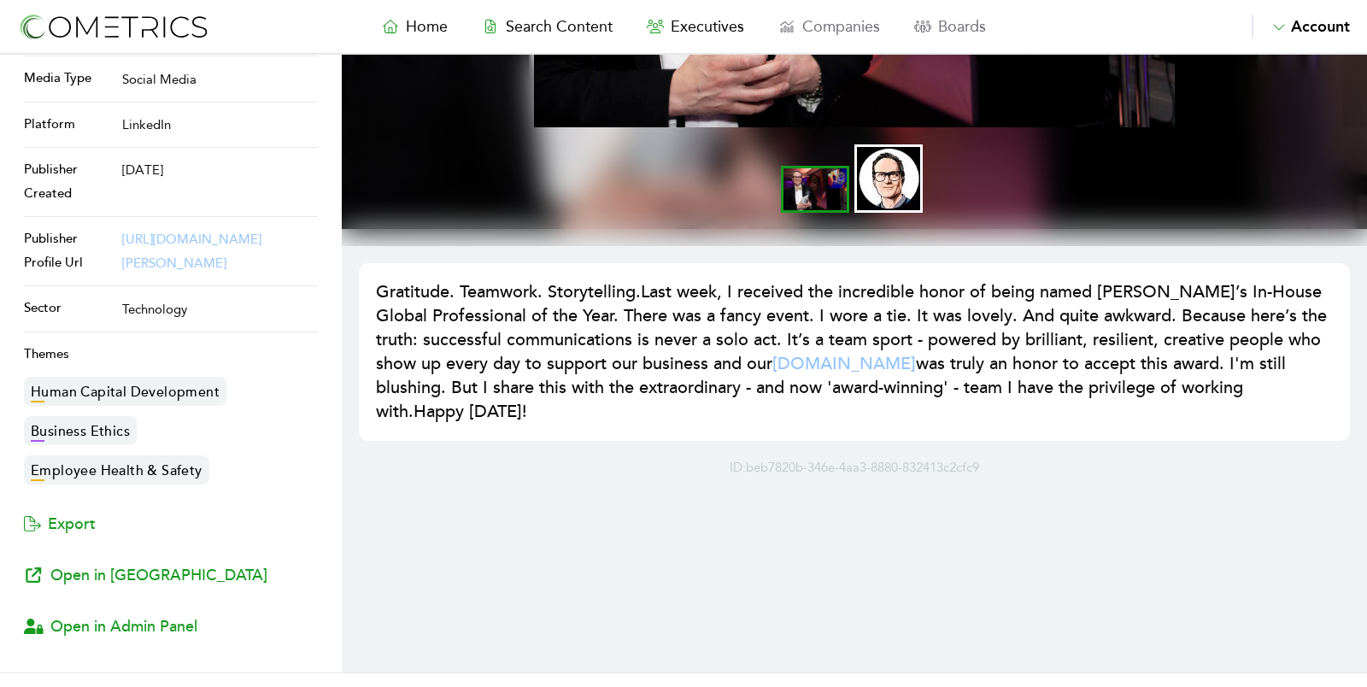
scroll to position [373, 0]
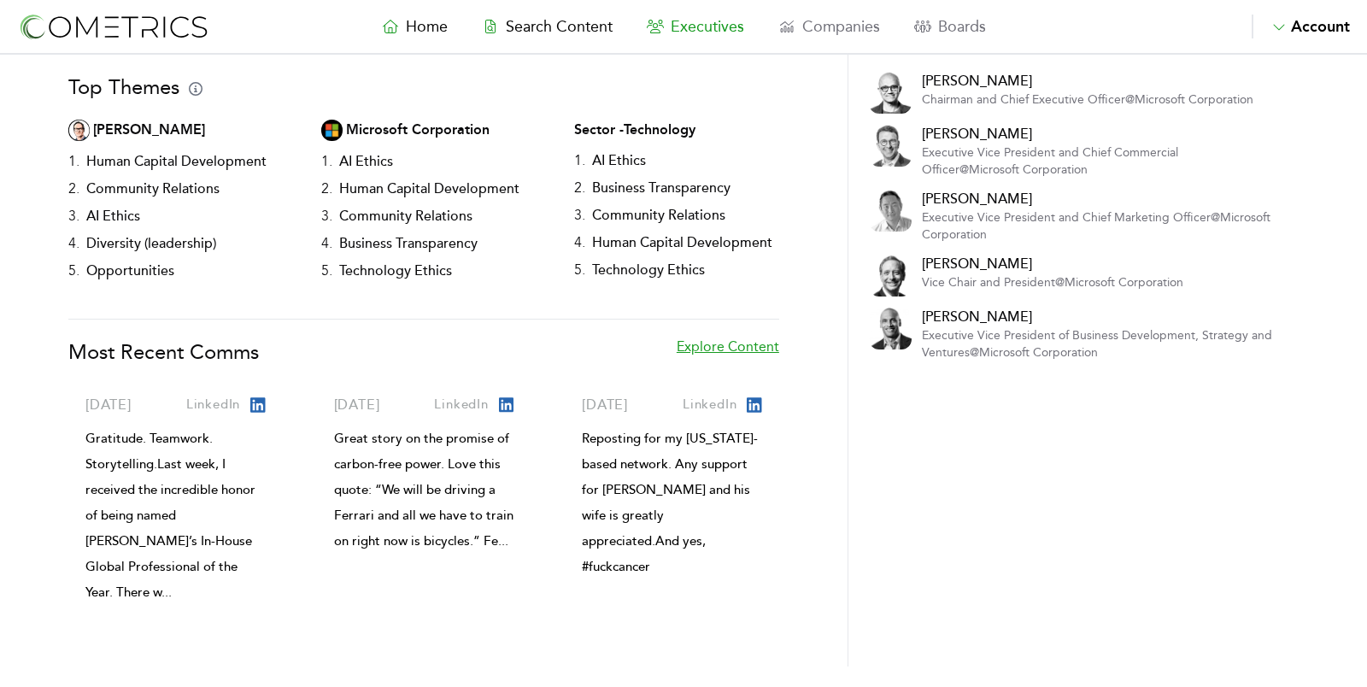
scroll to position [335, 0]
click at [600, 397] on span "April 16, 2025" at bounding box center [605, 405] width 46 height 17
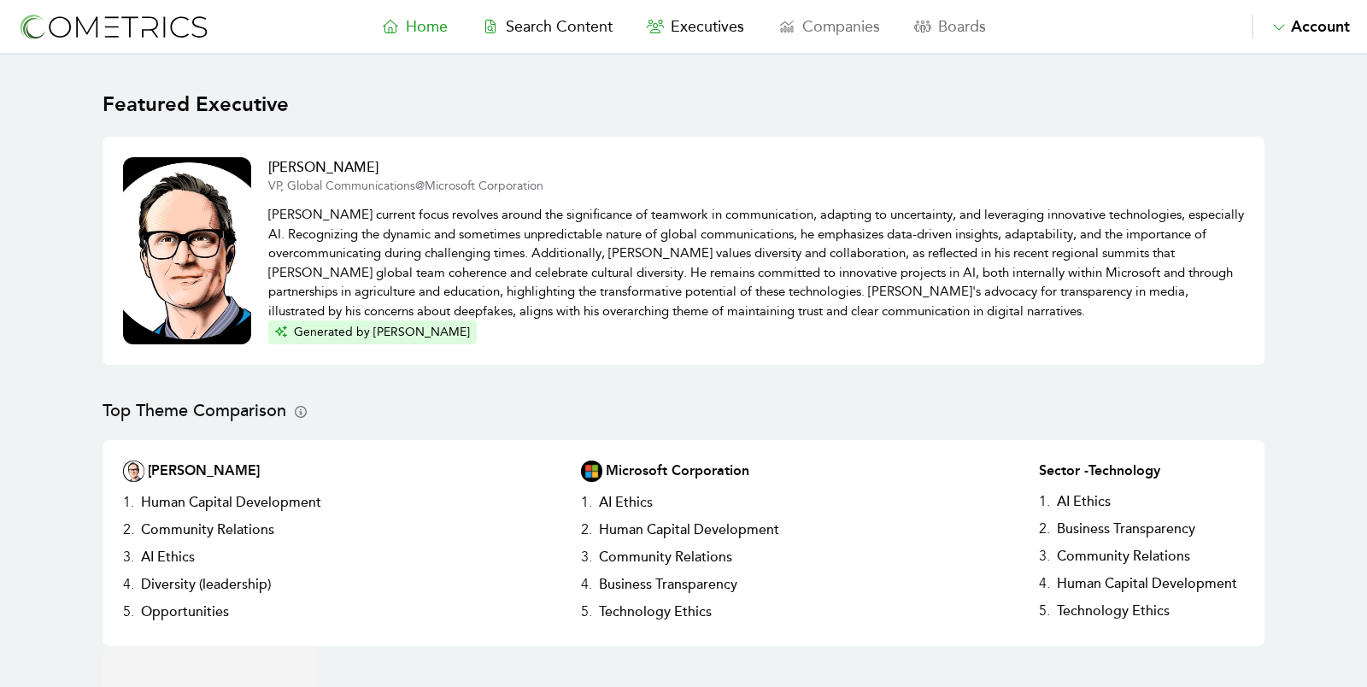
scroll to position [14, 0]
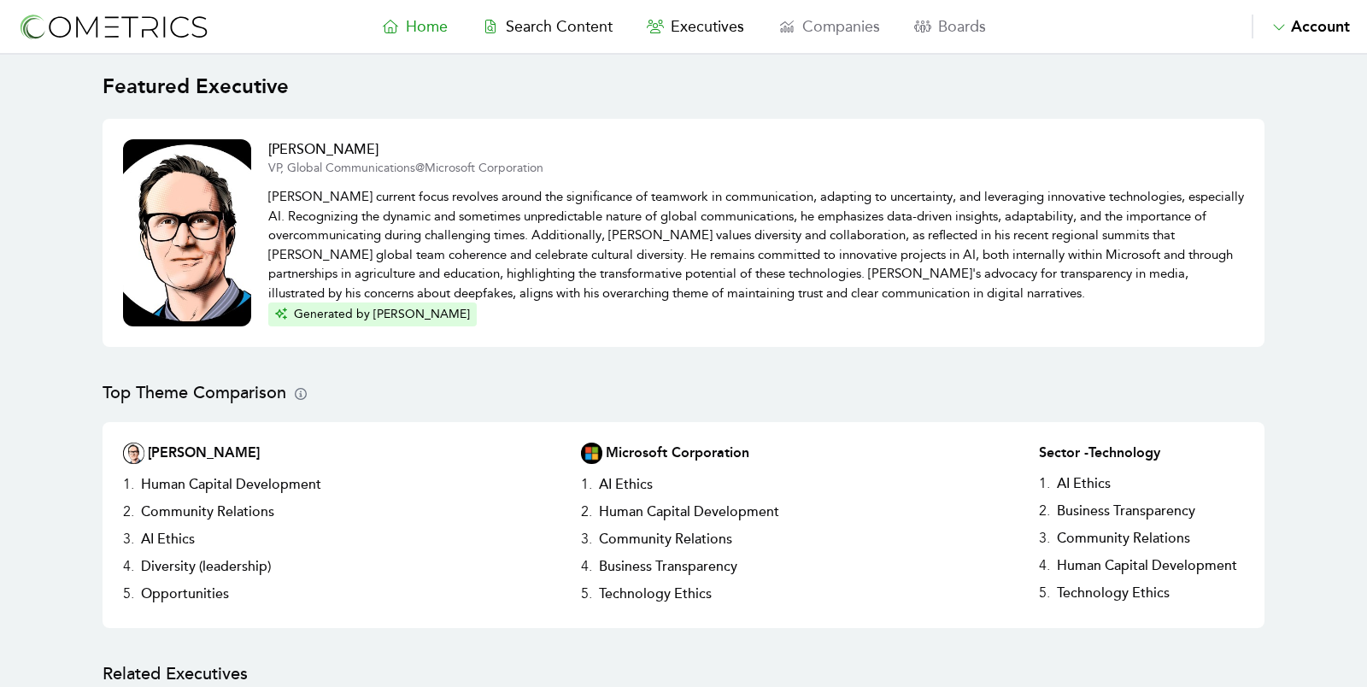
scroll to position [0, 0]
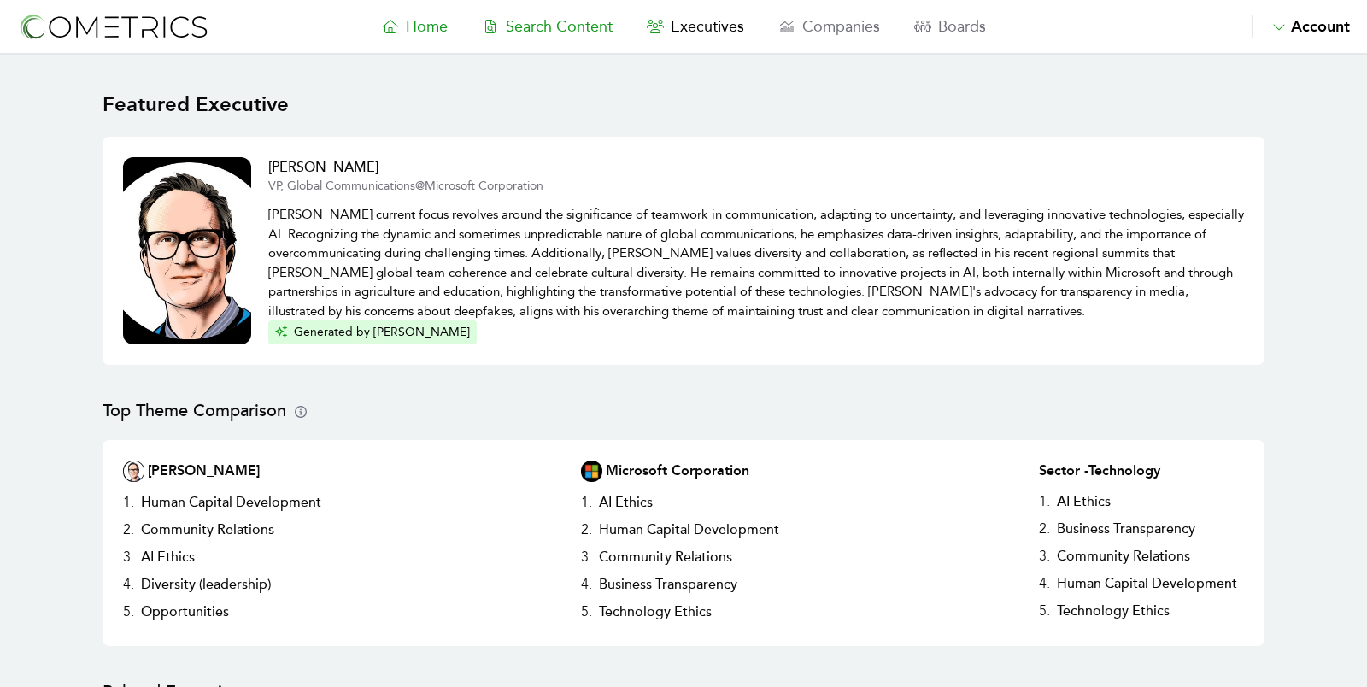
click at [572, 33] on span "Search Content" at bounding box center [559, 26] width 107 height 19
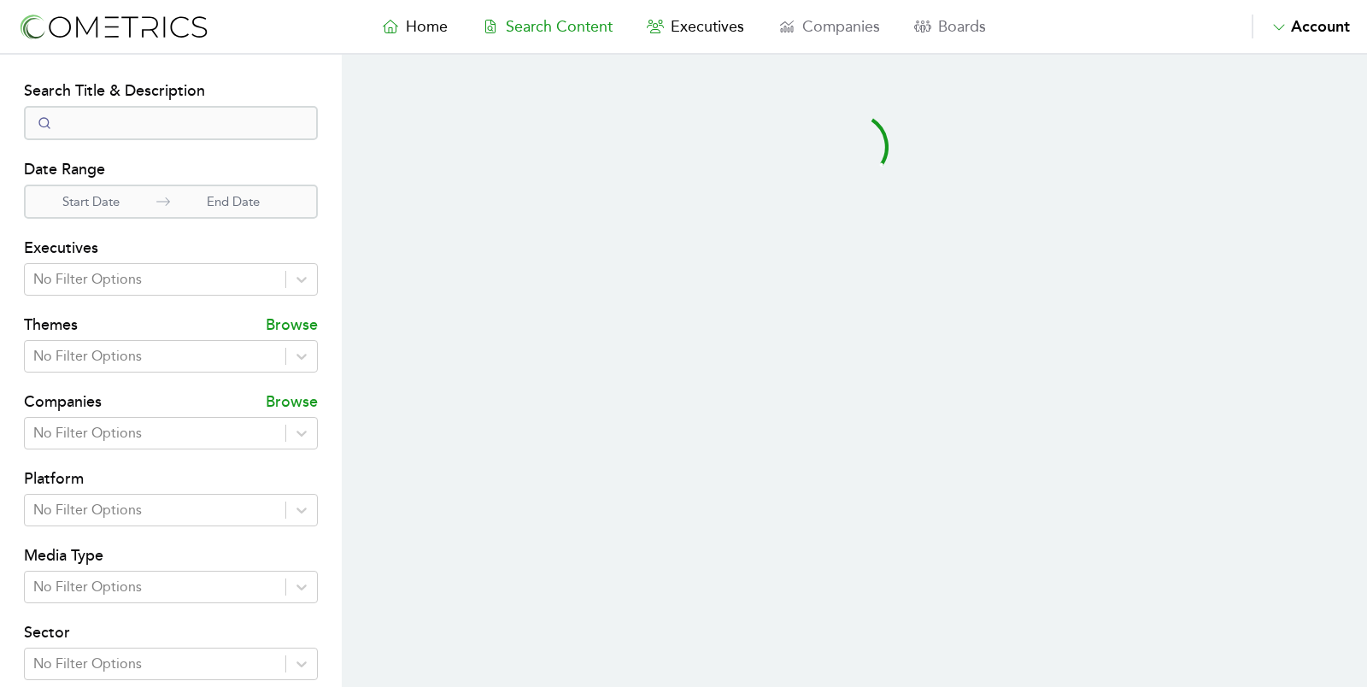
select select "50"
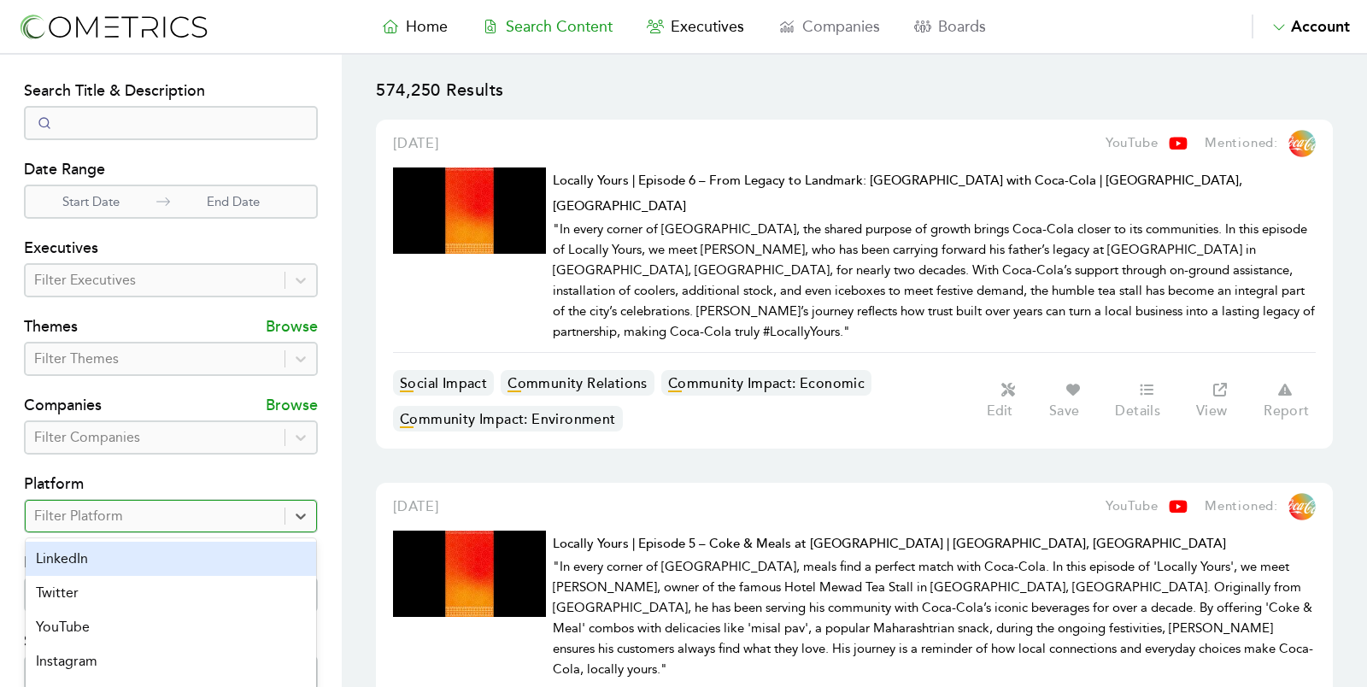
click at [143, 501] on div "Filter Platform" at bounding box center [155, 516] width 259 height 31
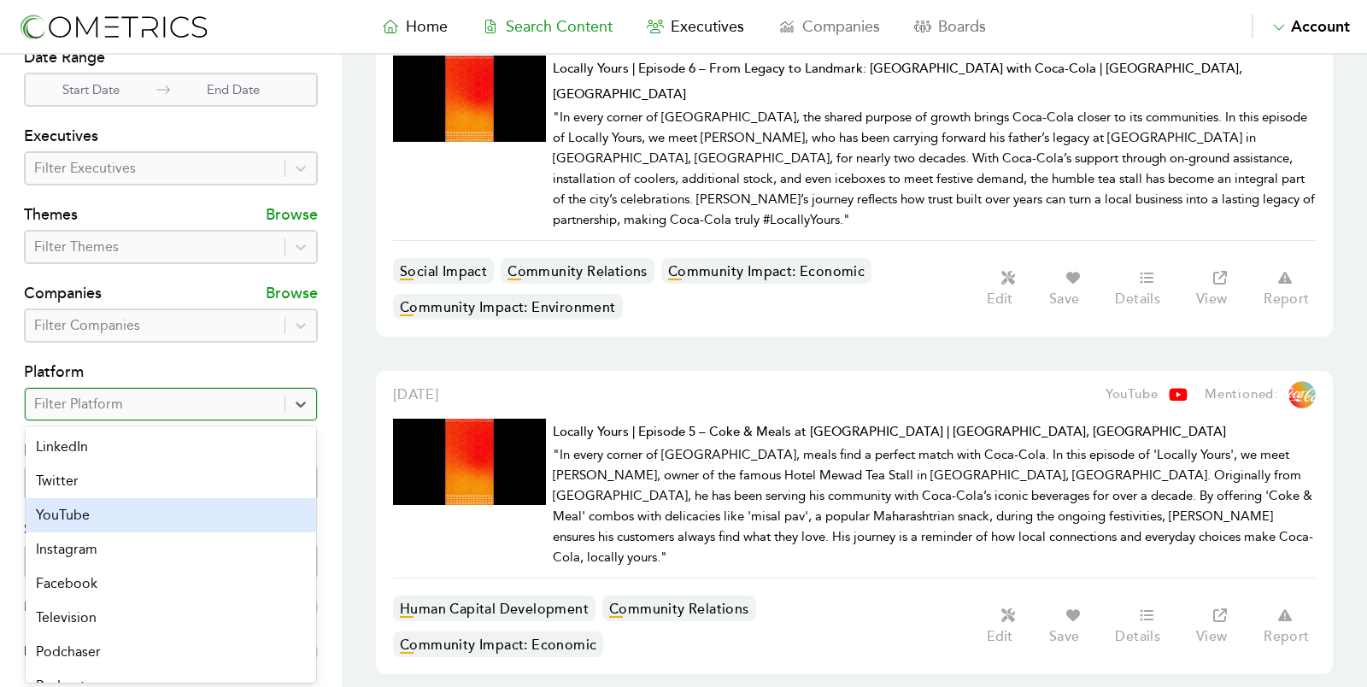
scroll to position [112, 0]
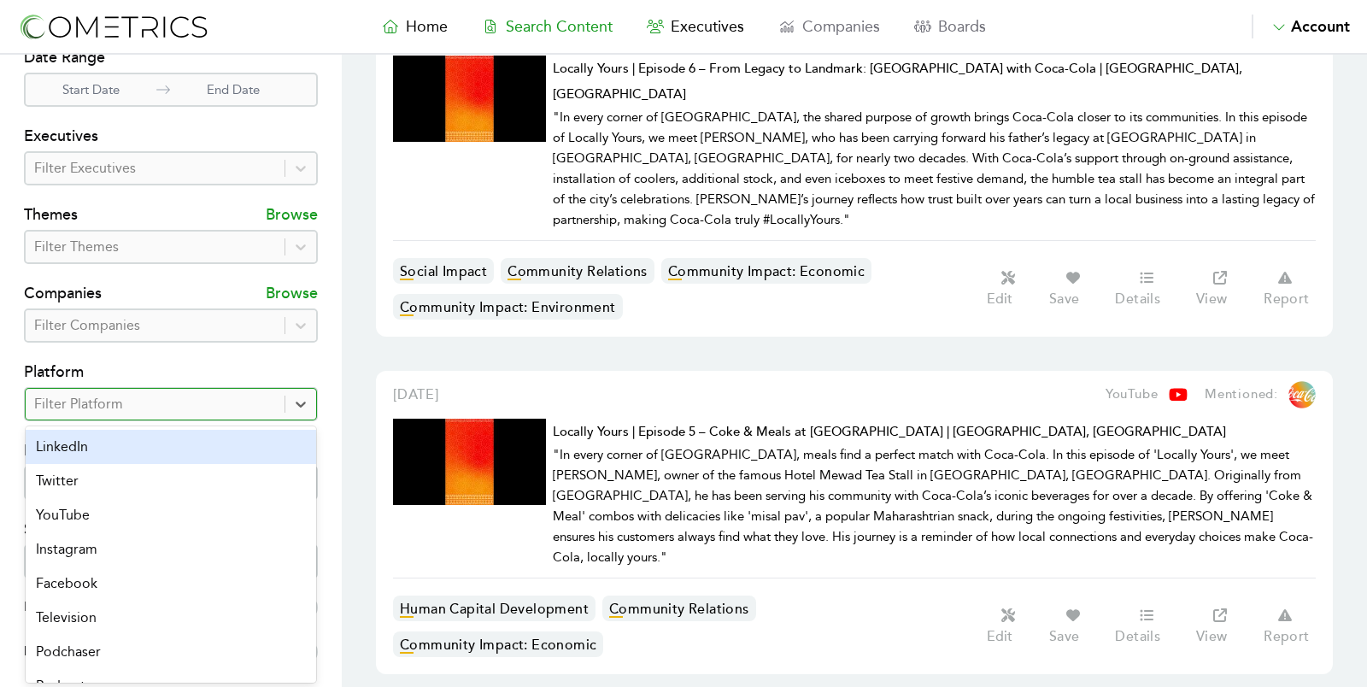
click at [134, 450] on div "LinkedIn" at bounding box center [171, 447] width 291 height 34
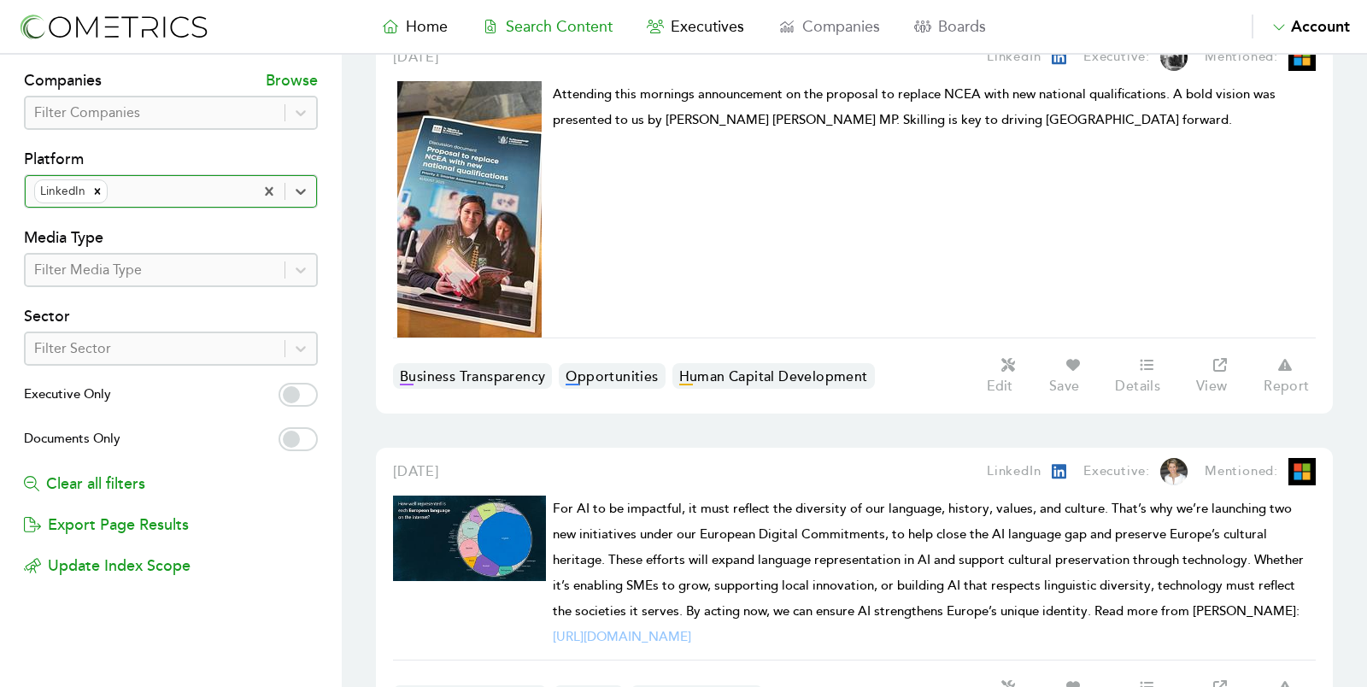
scroll to position [326, 0]
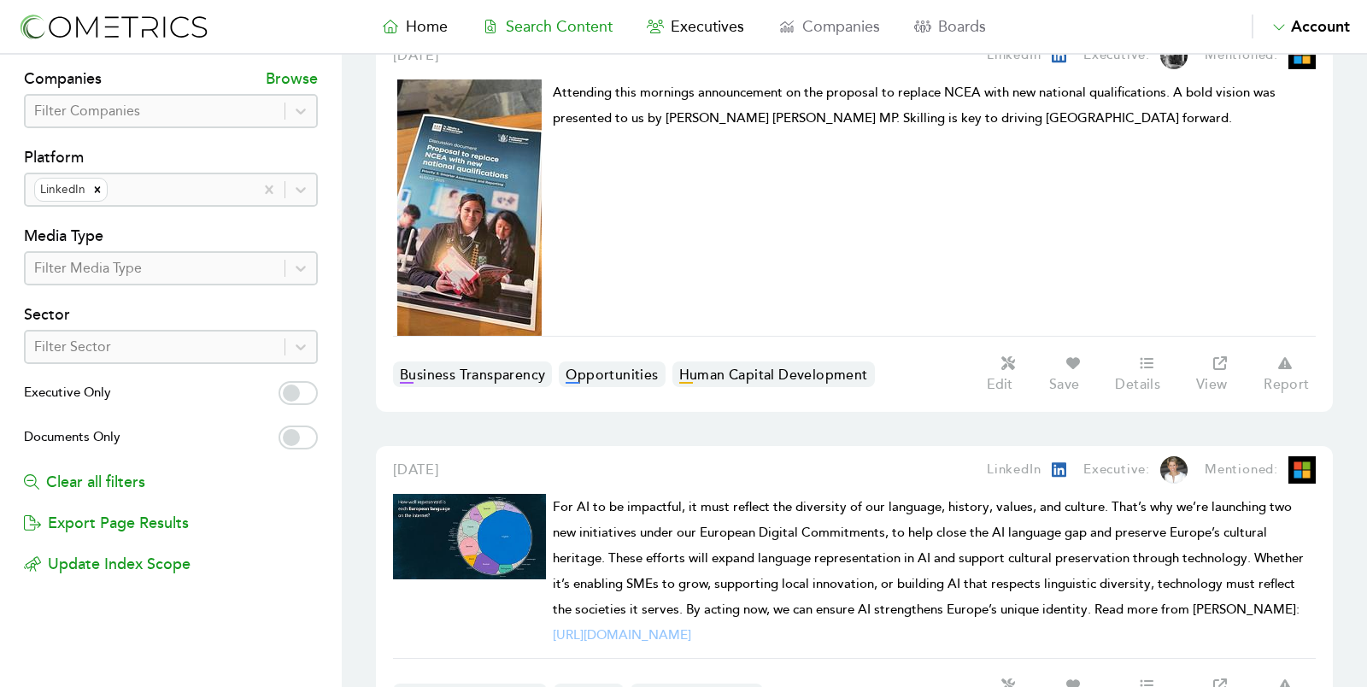
click at [312, 384] on label "Executive Only" at bounding box center [171, 394] width 294 height 27
click at [312, 384] on input "Executive Only" at bounding box center [298, 393] width 39 height 24
checkbox input "true"
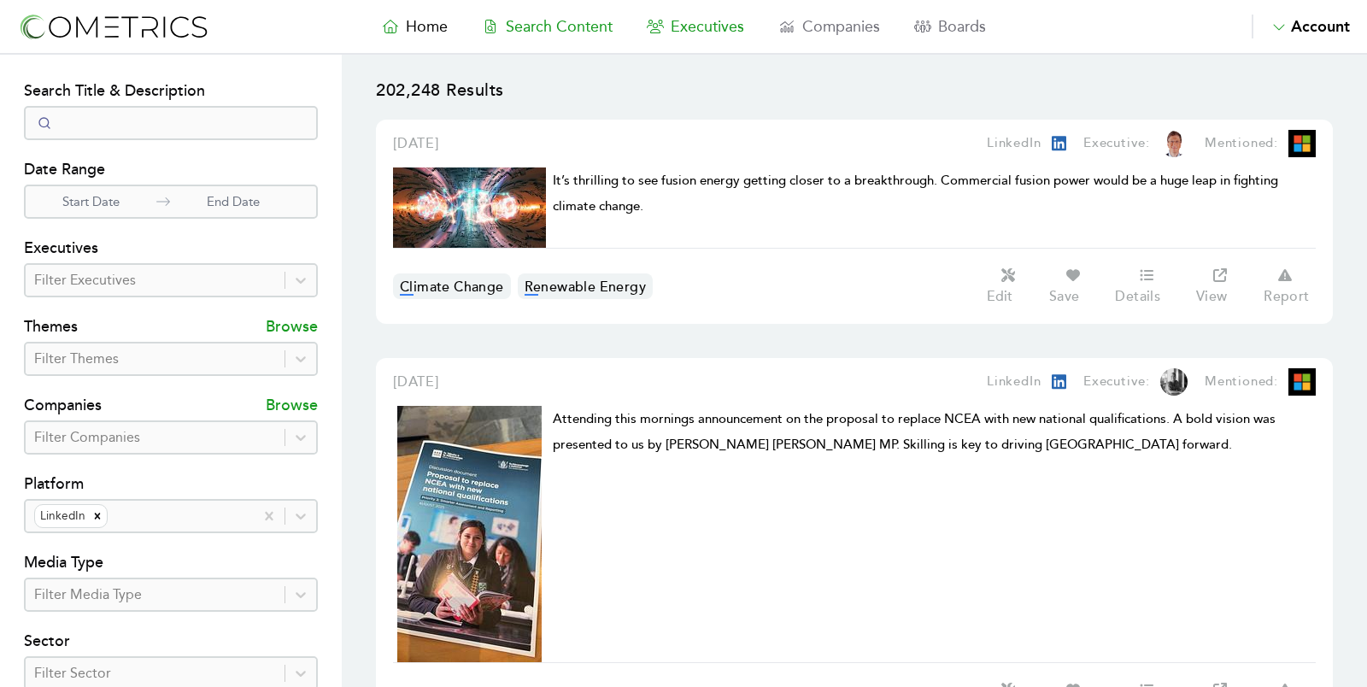
click at [703, 25] on span "Executives" at bounding box center [707, 26] width 73 height 19
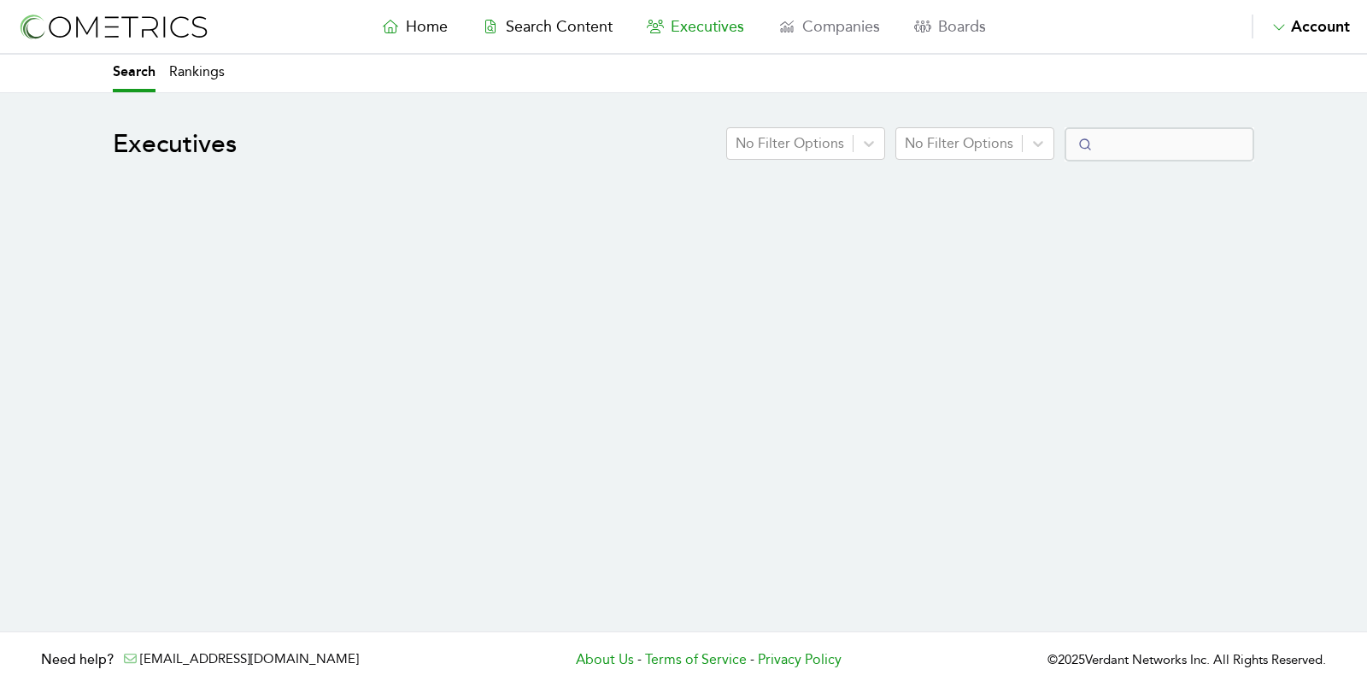
select select "50"
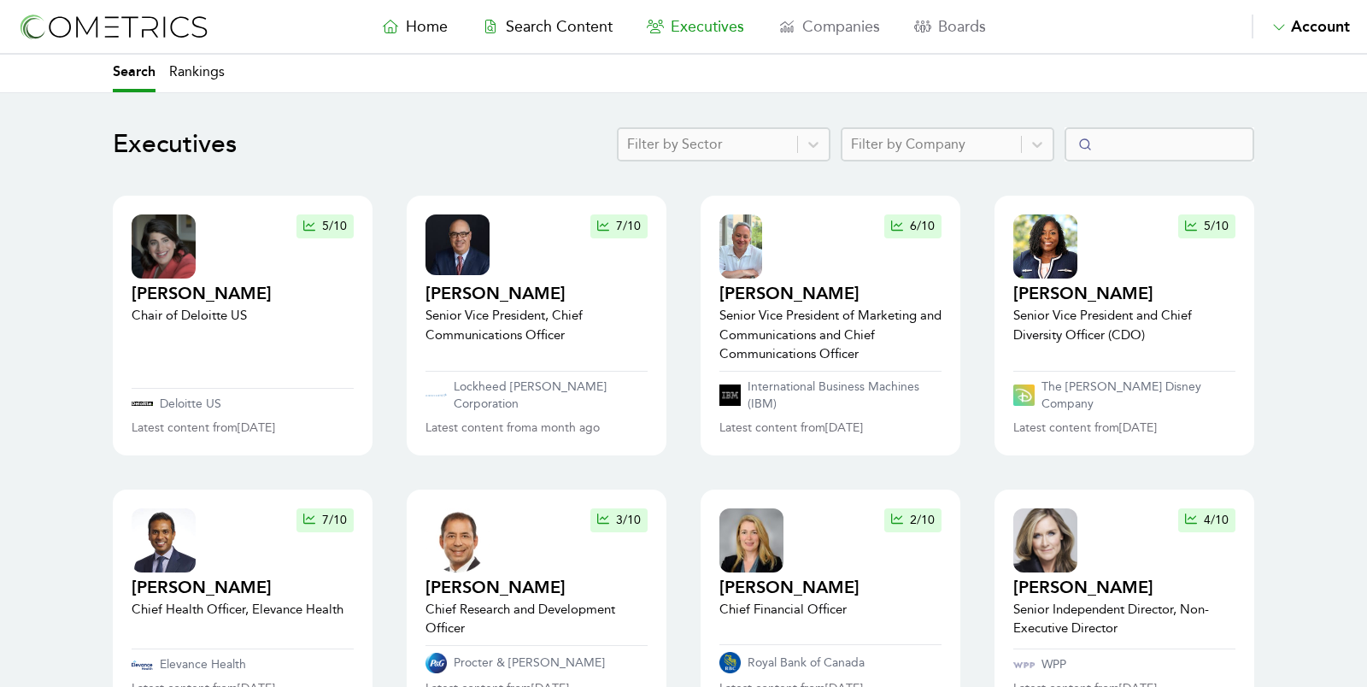
click at [712, 129] on div "Filter by Sector" at bounding box center [708, 144] width 179 height 31
click at [450, 136] on header "Executives Filter by Sector Filter by Company" at bounding box center [684, 144] width 1142 height 34
click at [191, 72] on link "Rankings" at bounding box center [197, 74] width 56 height 38
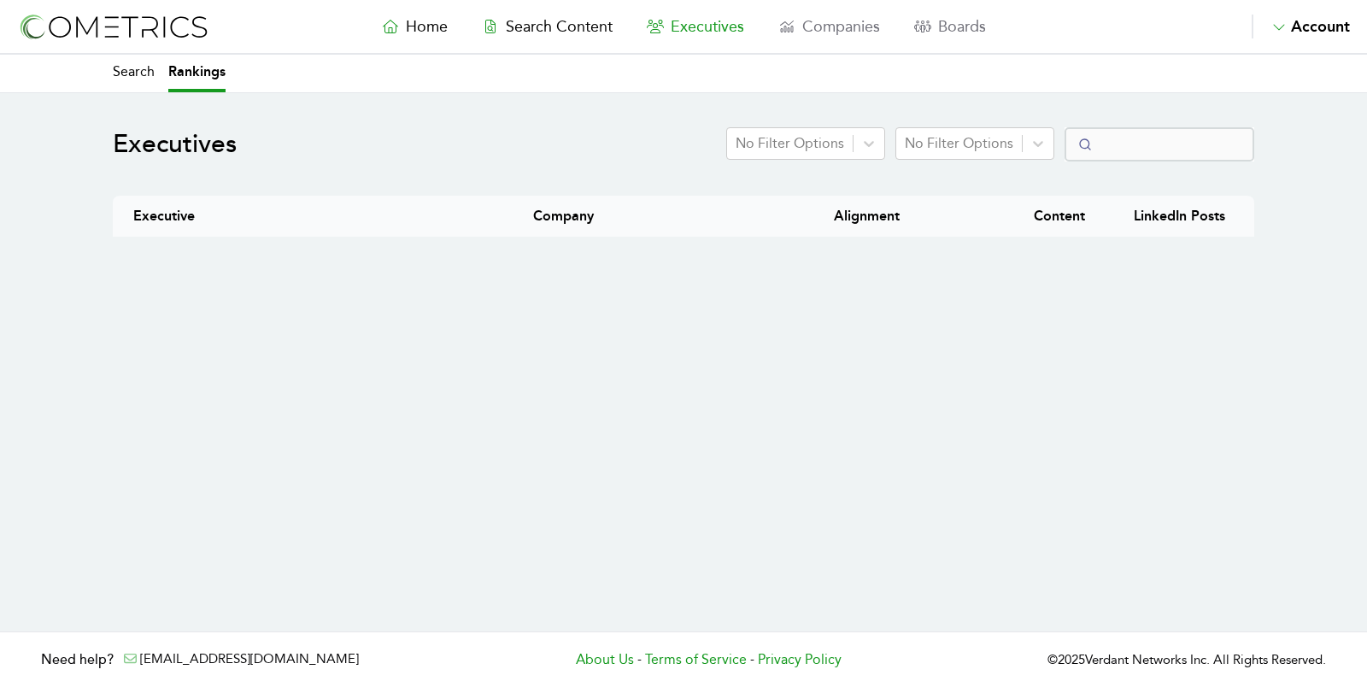
select select "50"
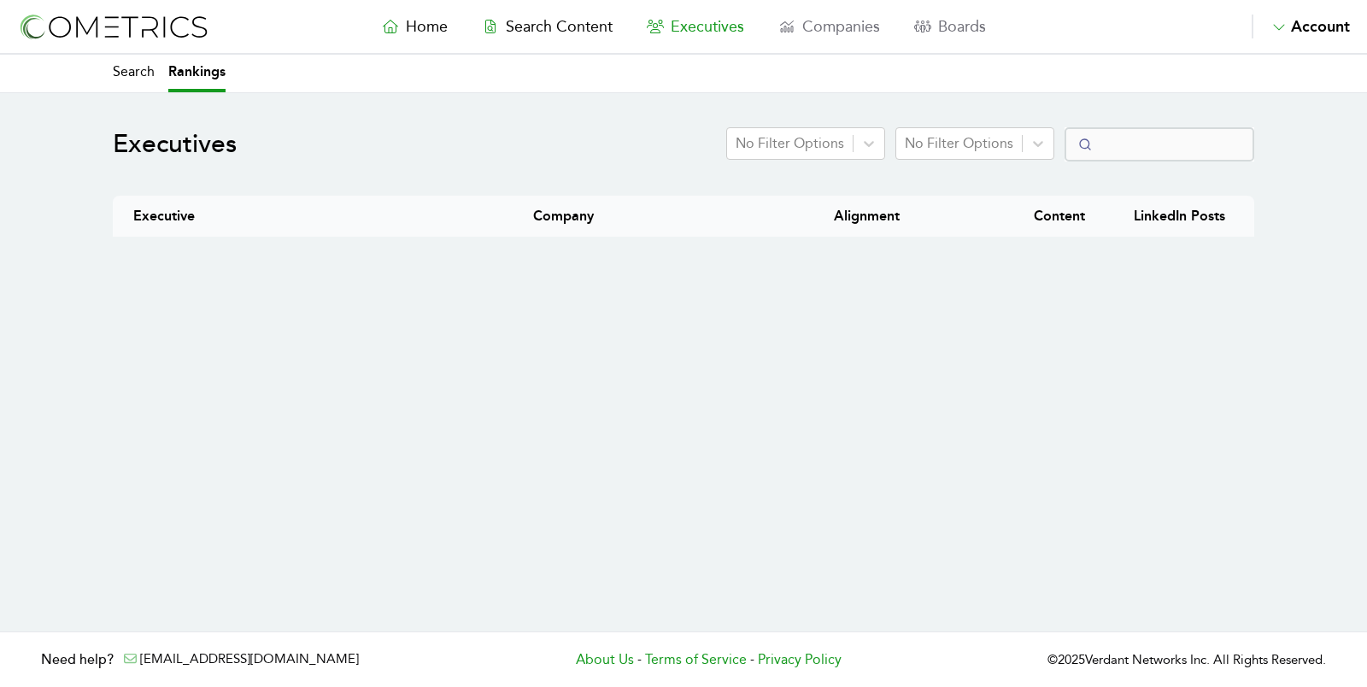
select select "50"
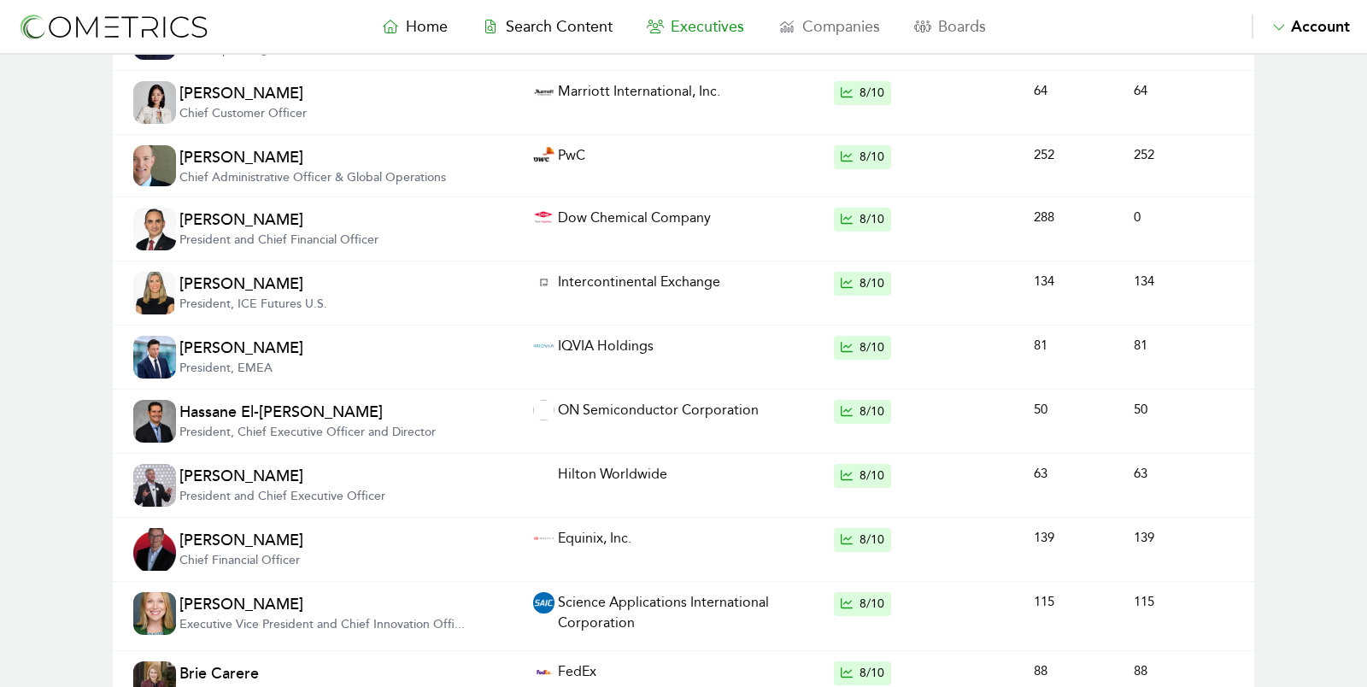
scroll to position [1433, 0]
